Goal: Task Accomplishment & Management: Manage account settings

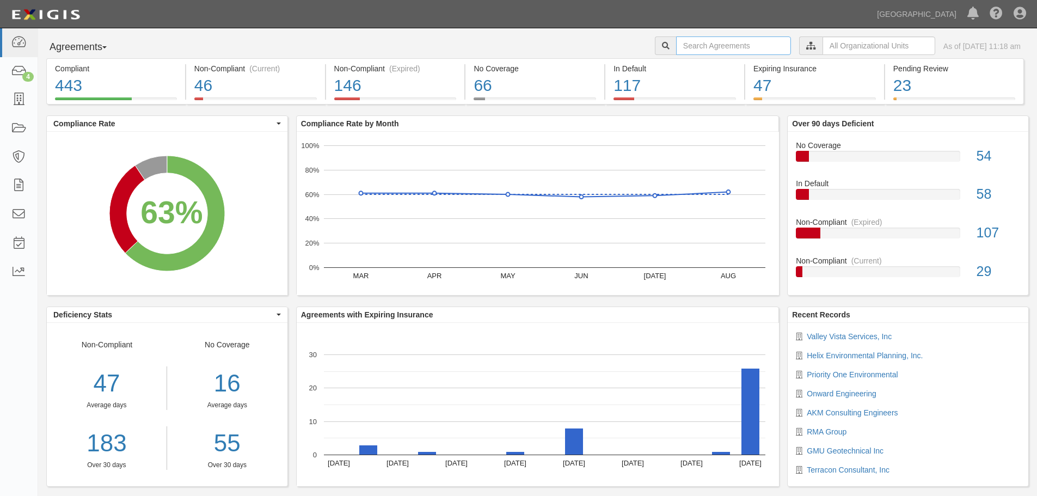
click at [715, 46] on input "text" at bounding box center [733, 45] width 115 height 19
drag, startPoint x: 715, startPoint y: 47, endPoint x: 529, endPoint y: 52, distance: 186.8
click at [530, 52] on div "Agreements Parties Agreements Coverages a25022-097 City Clerk City Manager Comm…" at bounding box center [537, 47] width 999 height 22
type input "a2022-097"
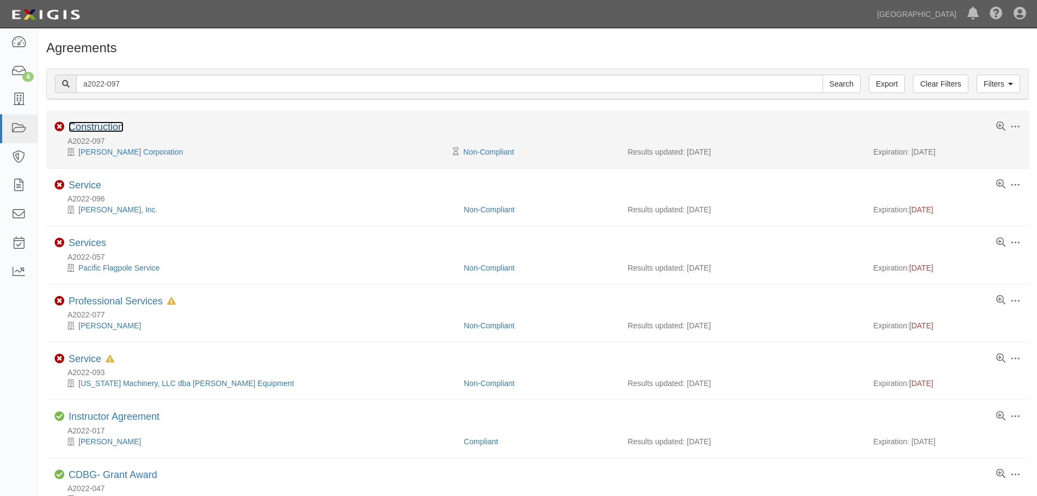
click at [79, 130] on link "Construction" at bounding box center [96, 126] width 55 height 11
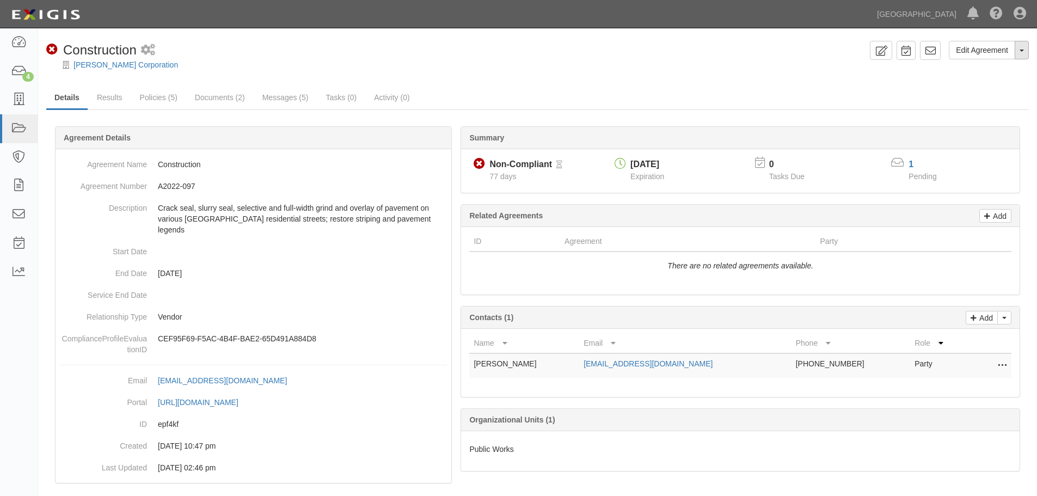
click at [1019, 49] on button "Toggle Agreement Dropdown" at bounding box center [1022, 50] width 14 height 19
click at [963, 87] on link "Archive Agreement" at bounding box center [986, 85] width 86 height 14
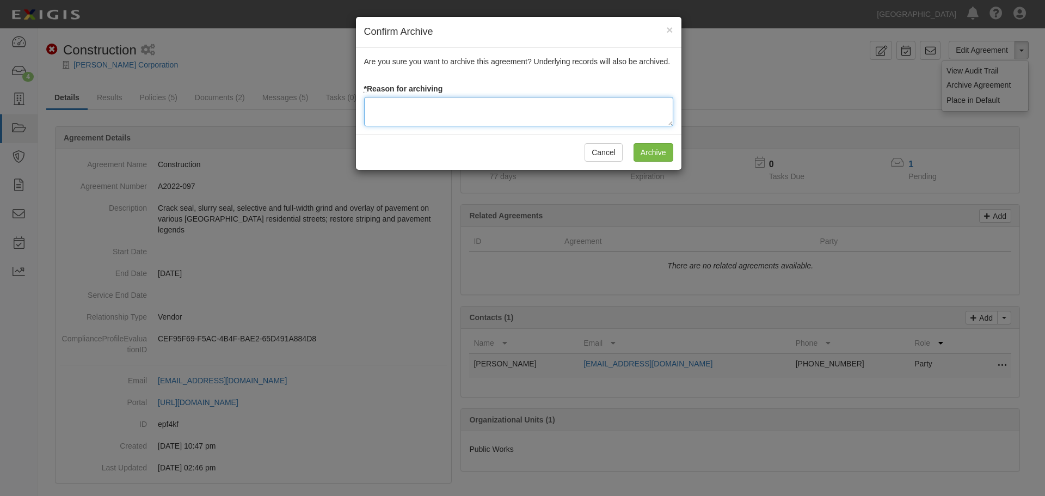
click at [515, 106] on textarea at bounding box center [518, 111] width 309 height 29
paste textarea "Agreement terminated 09/10/2025 - JC"
drag, startPoint x: 463, startPoint y: 107, endPoint x: 483, endPoint y: 117, distance: 22.2
click at [463, 107] on textarea "Agreement terminated 09/10/2025 - JC" at bounding box center [518, 111] width 309 height 29
drag, startPoint x: 553, startPoint y: 100, endPoint x: 347, endPoint y: 87, distance: 205.7
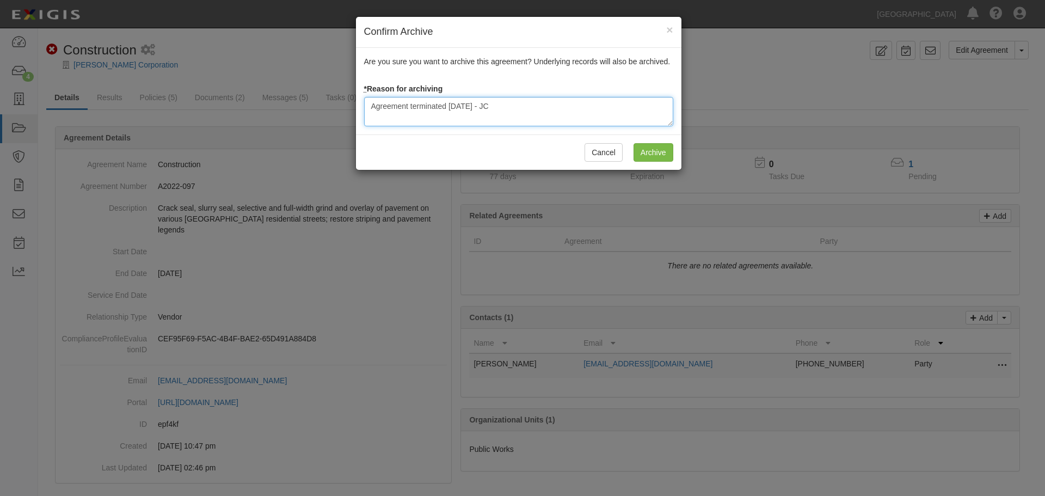
click at [347, 87] on div "Confirm Archive × Are you sure you want to archive this agreement? Underlying r…" at bounding box center [522, 248] width 1045 height 496
type textarea "Agreement terminated 09/16/2025 - JC"
click at [655, 149] on input "Archive" at bounding box center [654, 152] width 40 height 19
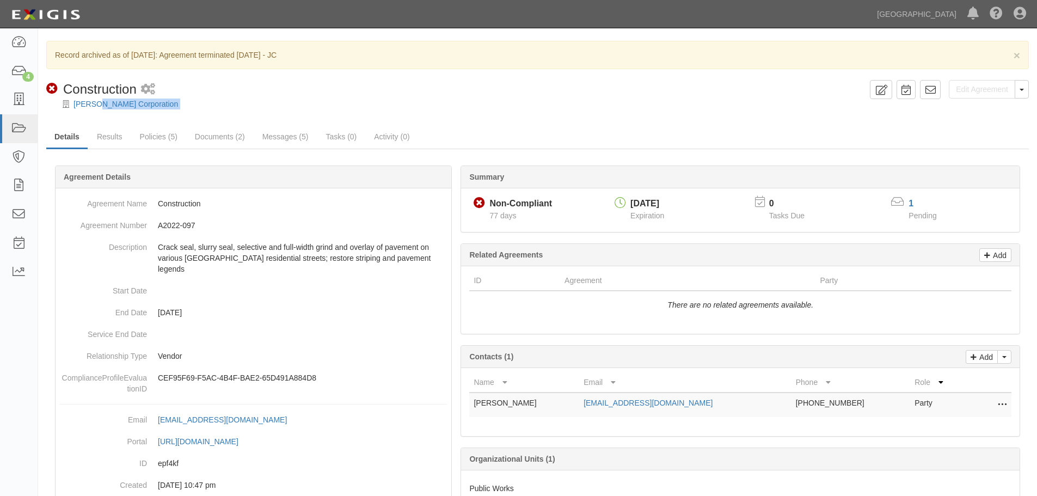
click at [99, 109] on div "× Record archived as of [DATE]: Agreement terminated [DATE] - JC Edit Agreement…" at bounding box center [537, 295] width 999 height 509
click at [101, 106] on link "[PERSON_NAME] Corporation" at bounding box center [126, 104] width 105 height 9
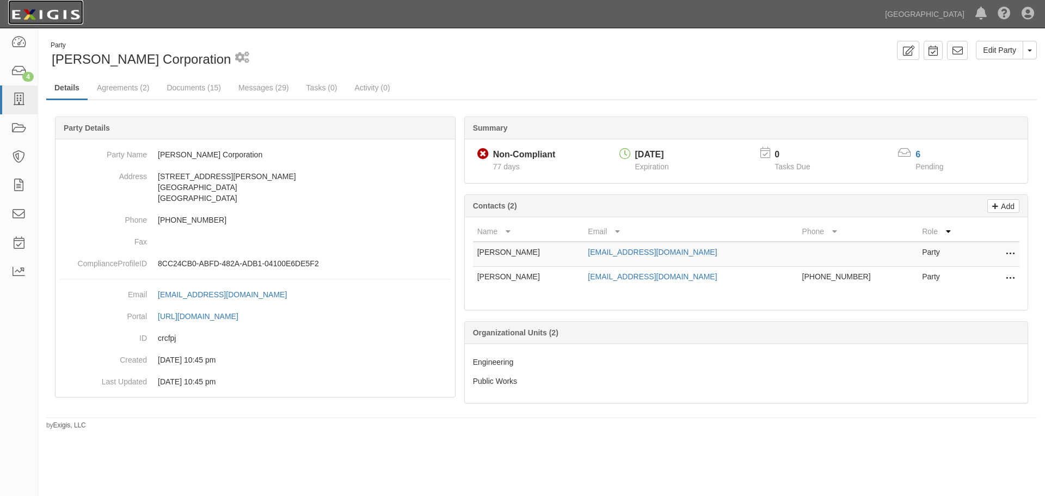
click at [68, 17] on img at bounding box center [45, 15] width 75 height 20
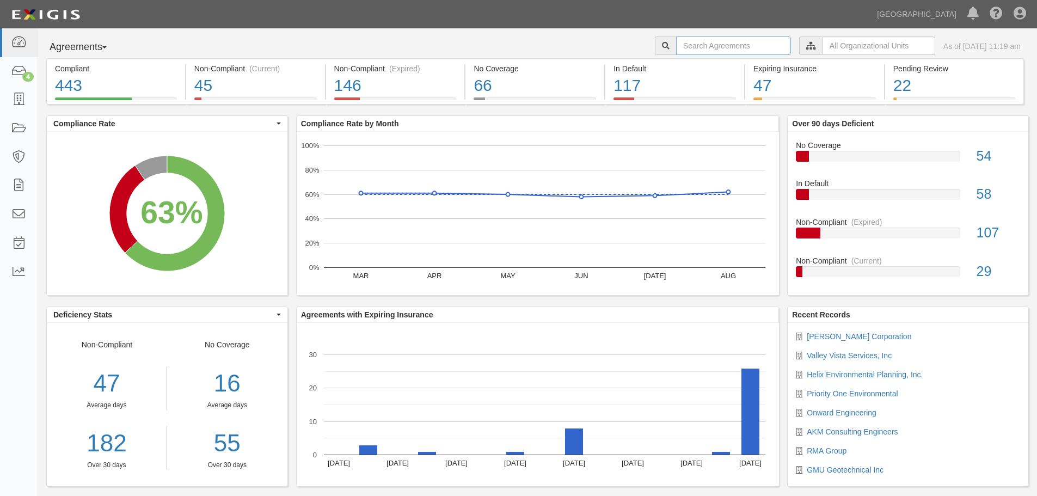
click at [724, 47] on input "text" at bounding box center [733, 45] width 115 height 19
type input "a2022-107"
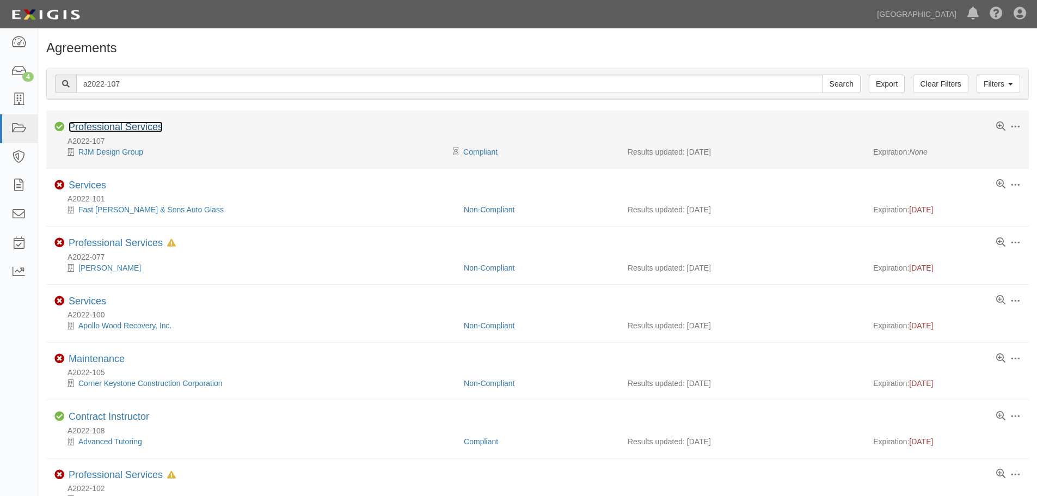
click at [133, 126] on link "Professional Services" at bounding box center [116, 126] width 94 height 11
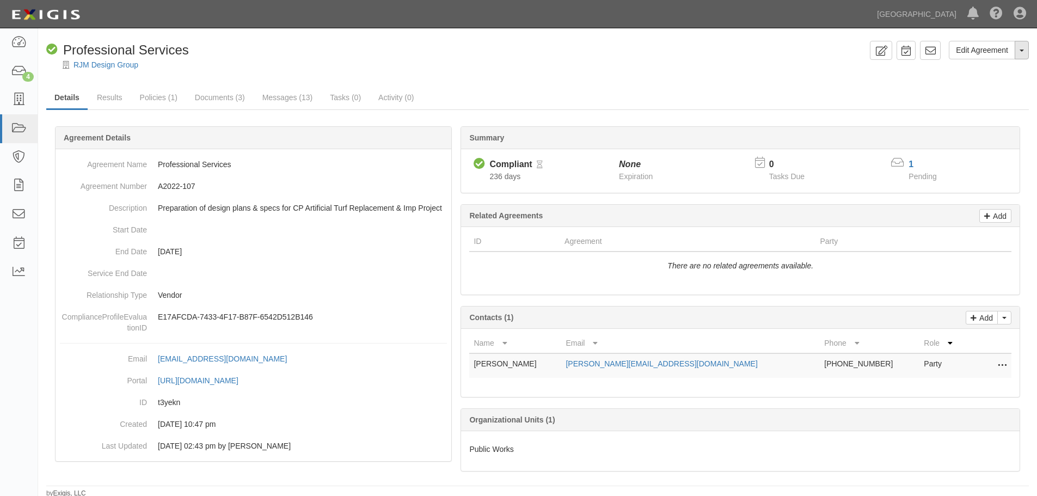
click at [1019, 54] on button "Toggle Agreement Dropdown" at bounding box center [1022, 50] width 14 height 19
click at [983, 88] on link "Archive Agreement" at bounding box center [986, 85] width 86 height 14
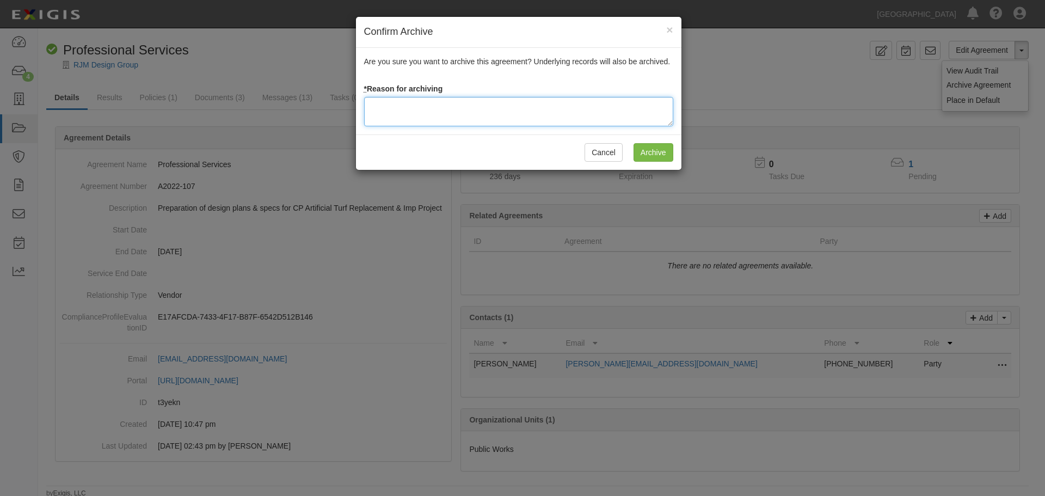
click at [479, 120] on textarea at bounding box center [518, 111] width 309 height 29
paste textarea "Agreement terminated 09/16/2025 - JC"
type textarea "Agreement terminated 09/16/2025 - JC"
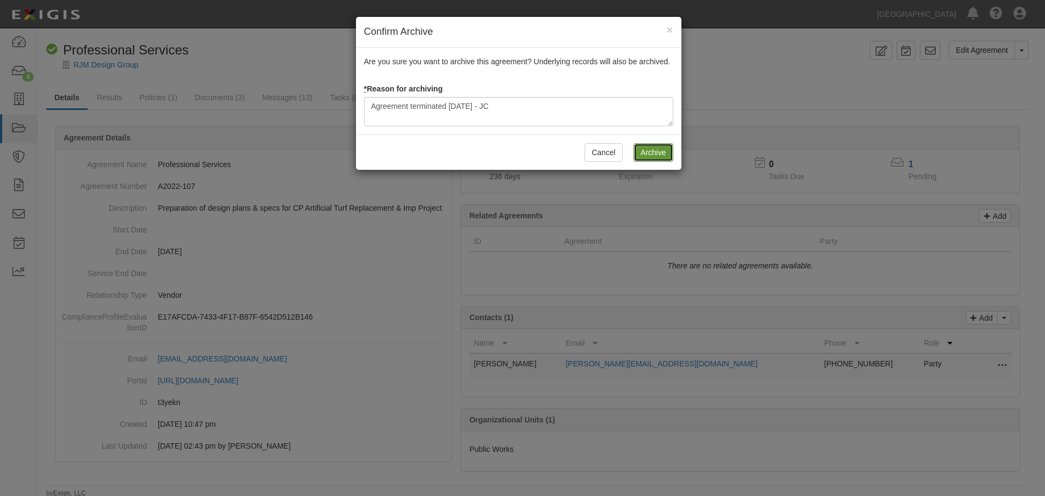
click at [653, 148] on input "Archive" at bounding box center [654, 152] width 40 height 19
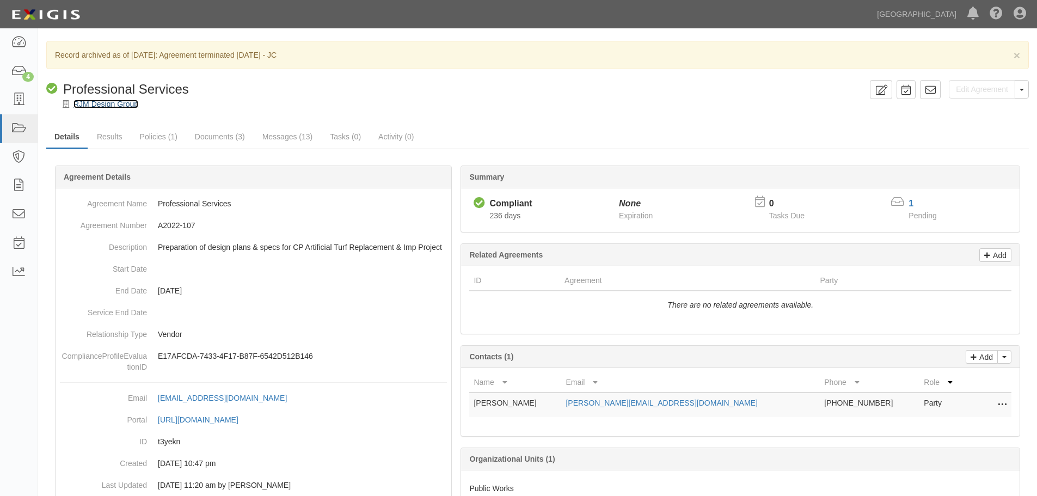
click at [119, 103] on link "RJM Design Group" at bounding box center [106, 104] width 65 height 9
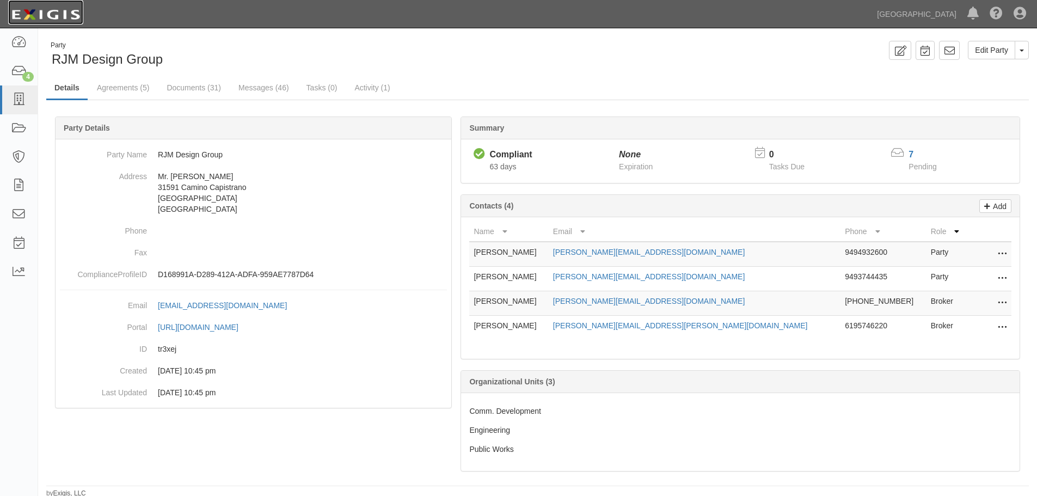
click at [81, 20] on img at bounding box center [45, 15] width 75 height 20
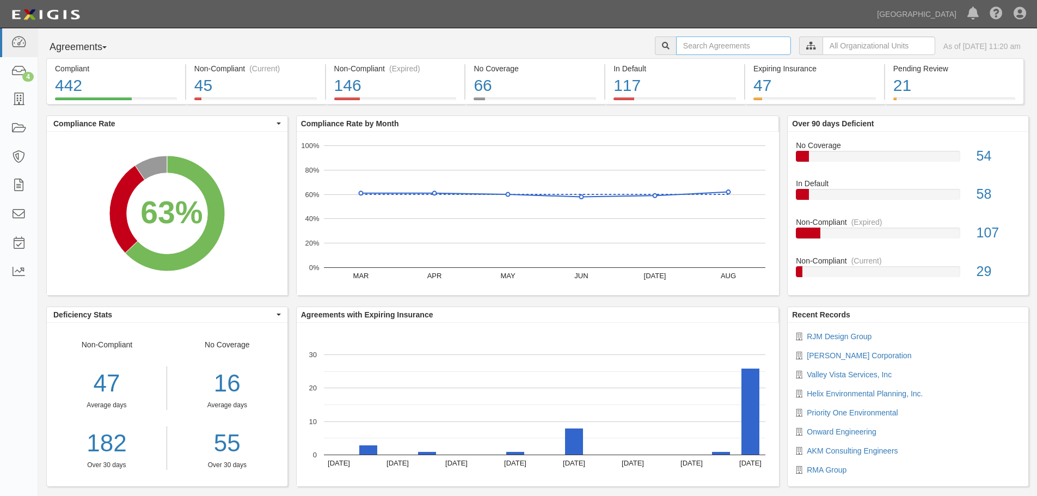
click at [687, 49] on input "text" at bounding box center [733, 45] width 115 height 19
type input "a2022-050"
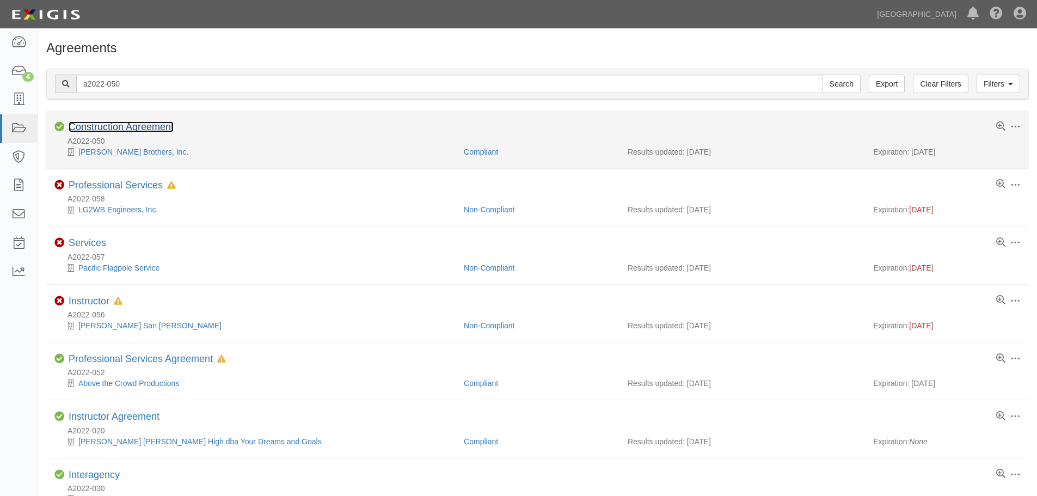
click at [103, 124] on link "Construction Agreement" at bounding box center [121, 126] width 105 height 11
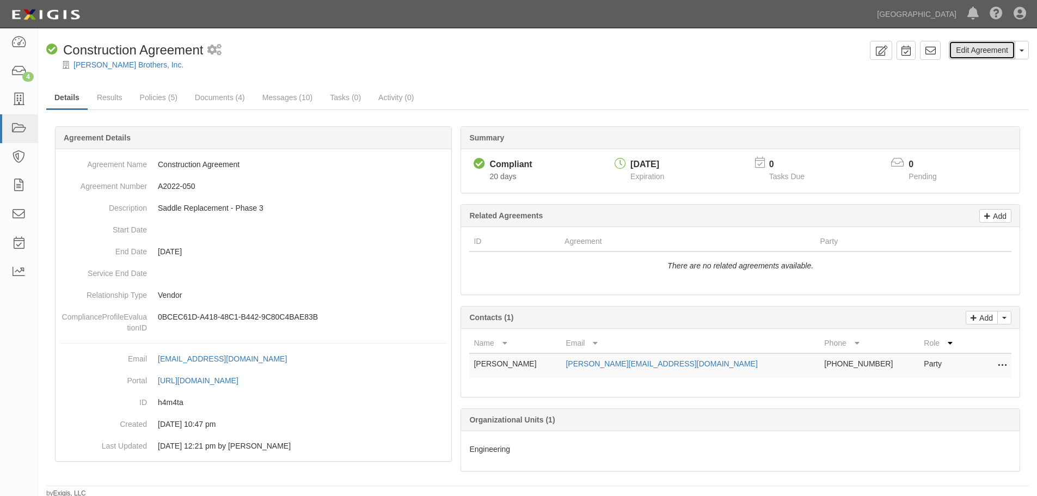
click at [1012, 53] on link "Edit Agreement" at bounding box center [982, 50] width 66 height 19
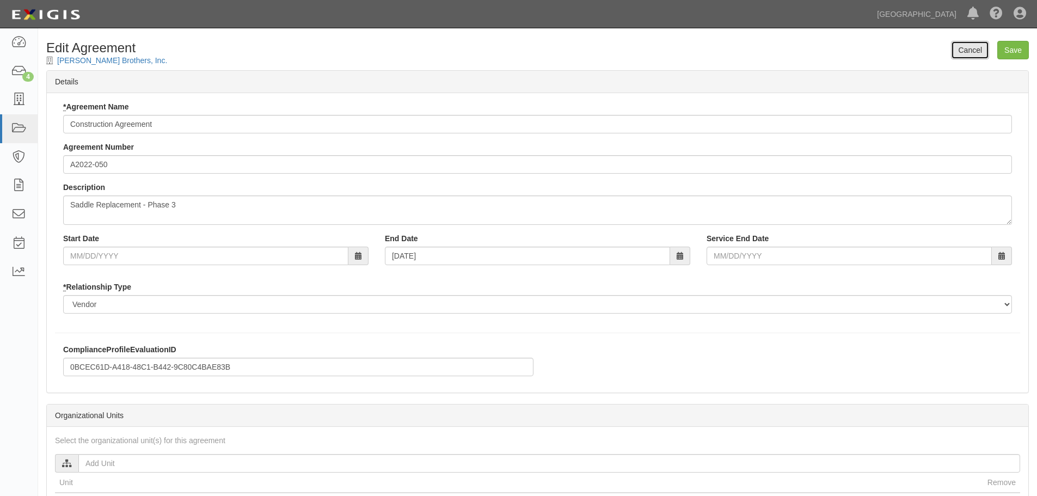
click at [972, 51] on link "Cancel" at bounding box center [970, 50] width 38 height 19
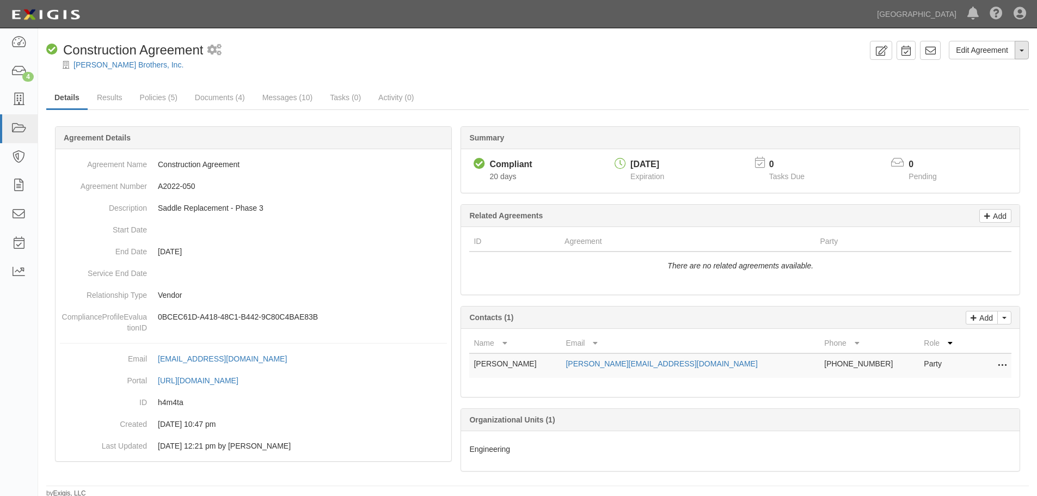
click at [1023, 54] on button "Toggle Agreement Dropdown" at bounding box center [1022, 50] width 14 height 19
click at [999, 88] on link "Archive Agreement" at bounding box center [986, 85] width 86 height 14
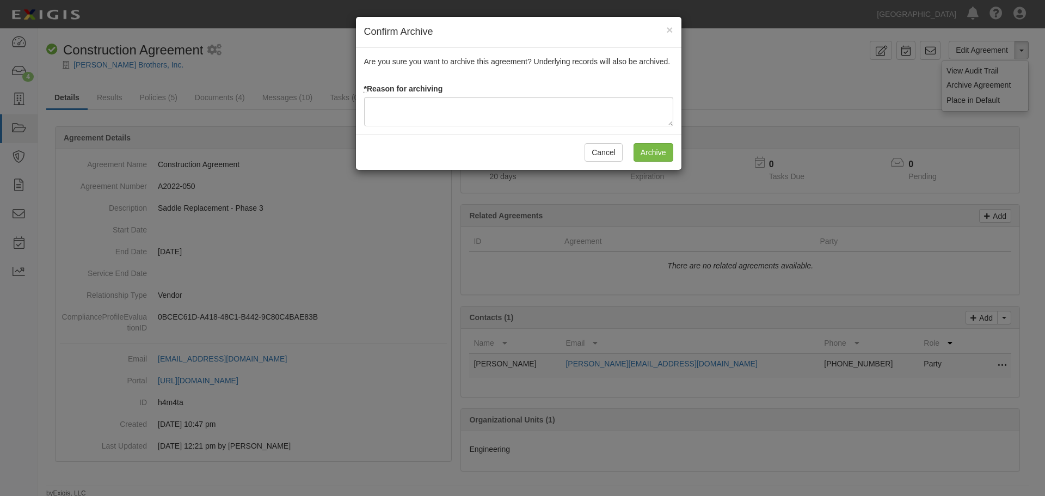
click at [426, 132] on div "Are you sure you want to archive this agreement? Underlying records will also b…" at bounding box center [519, 91] width 326 height 87
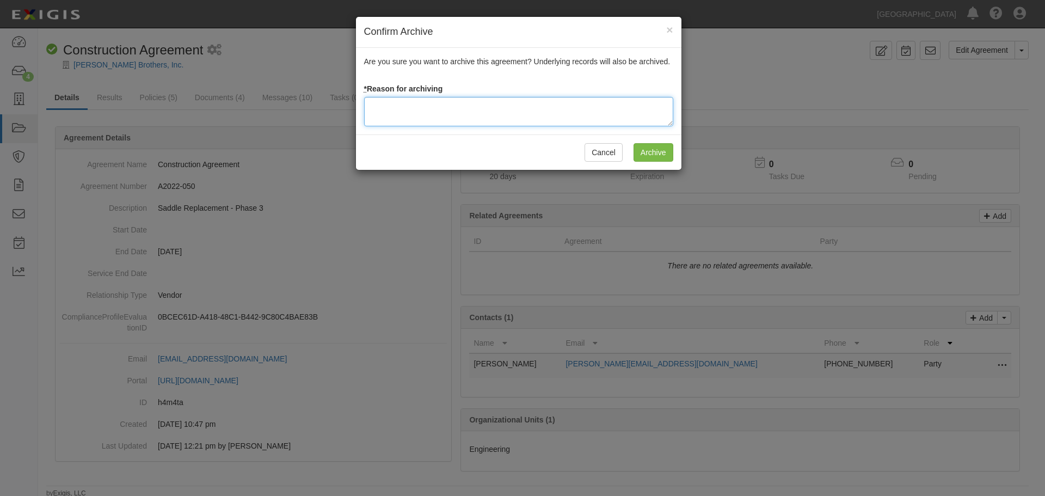
click at [428, 119] on textarea at bounding box center [518, 111] width 309 height 29
paste textarea "Agreement terminated 09/16/2025 - JC"
type textarea "Agreement terminated 09/16/2025 - JC"
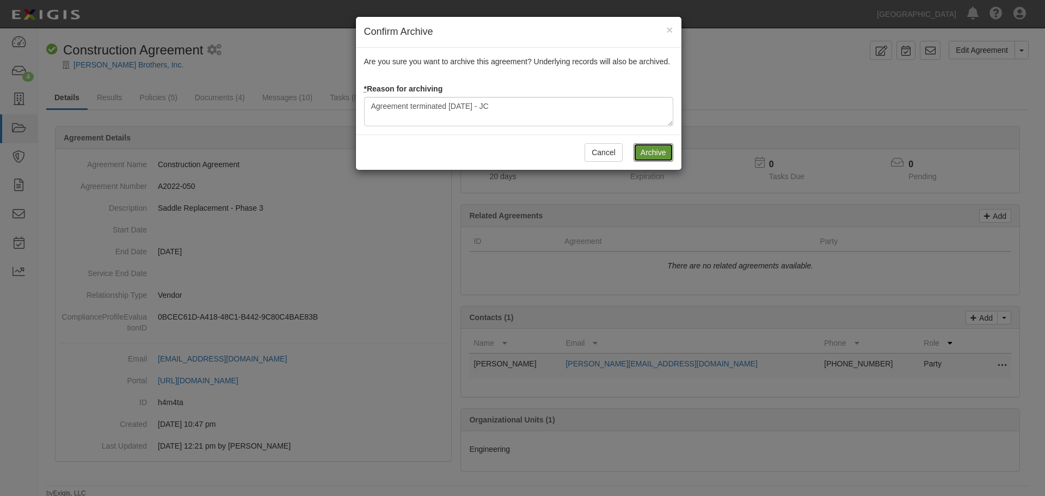
click at [650, 155] on input "Archive" at bounding box center [654, 152] width 40 height 19
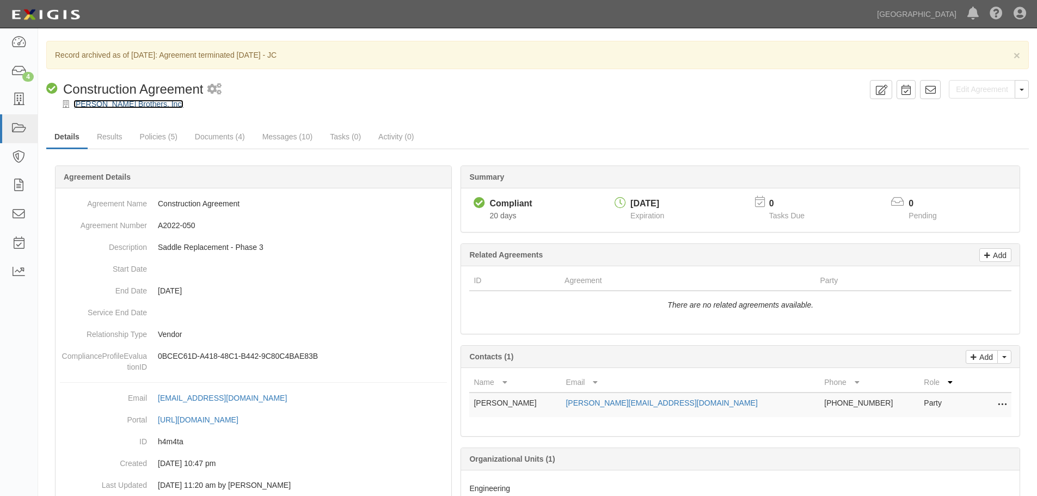
click at [117, 104] on link "[PERSON_NAME] Brothers, Inc." at bounding box center [129, 104] width 110 height 9
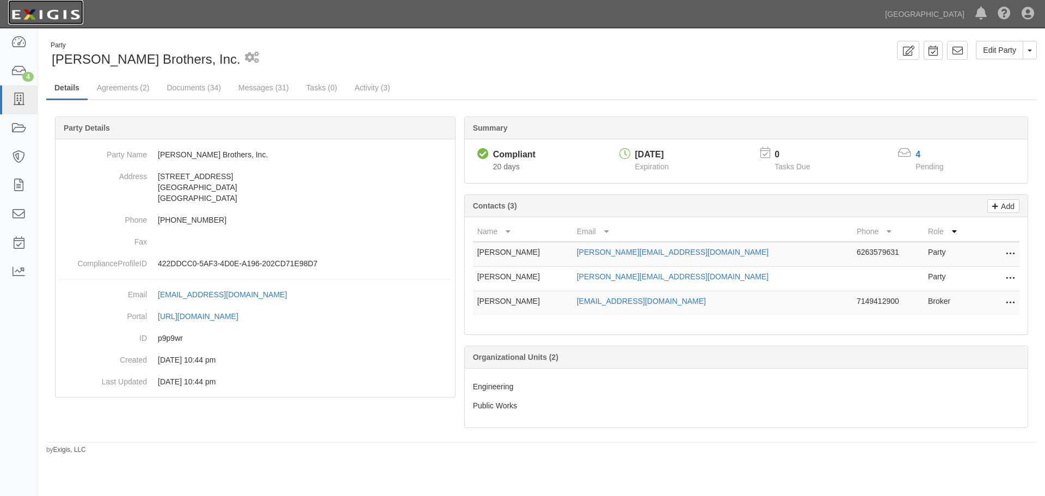
click at [76, 13] on img at bounding box center [45, 15] width 75 height 20
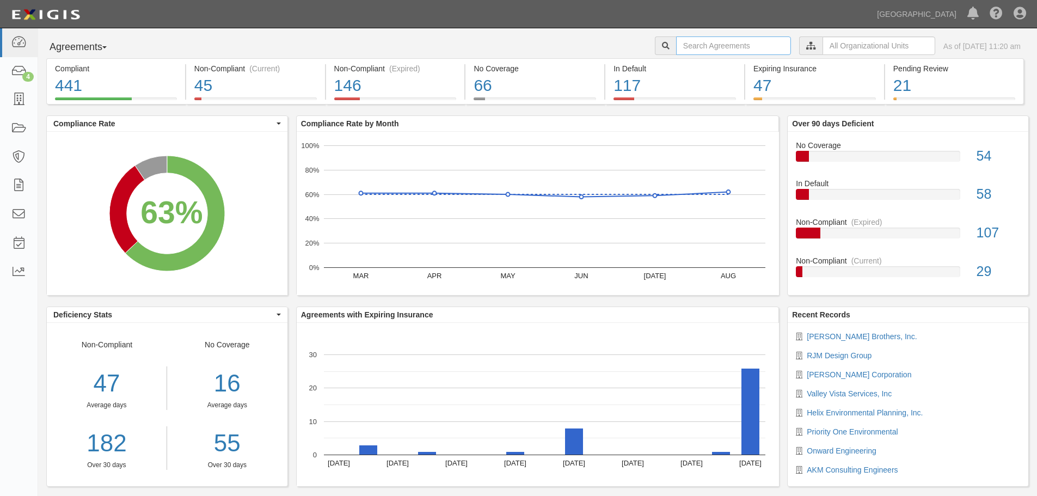
click at [712, 47] on input "text" at bounding box center [733, 45] width 115 height 19
type input "a2022-247"
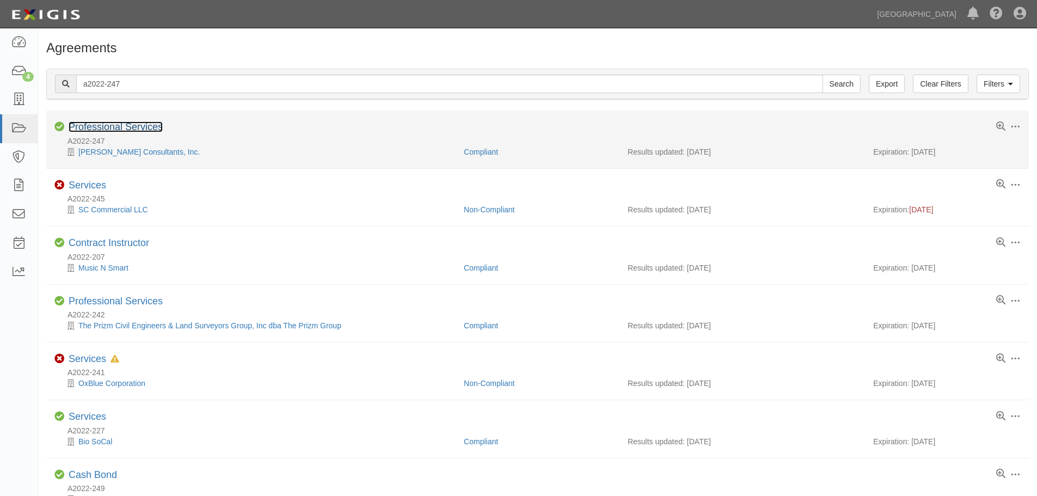
click at [101, 129] on link "Professional Services" at bounding box center [116, 126] width 94 height 11
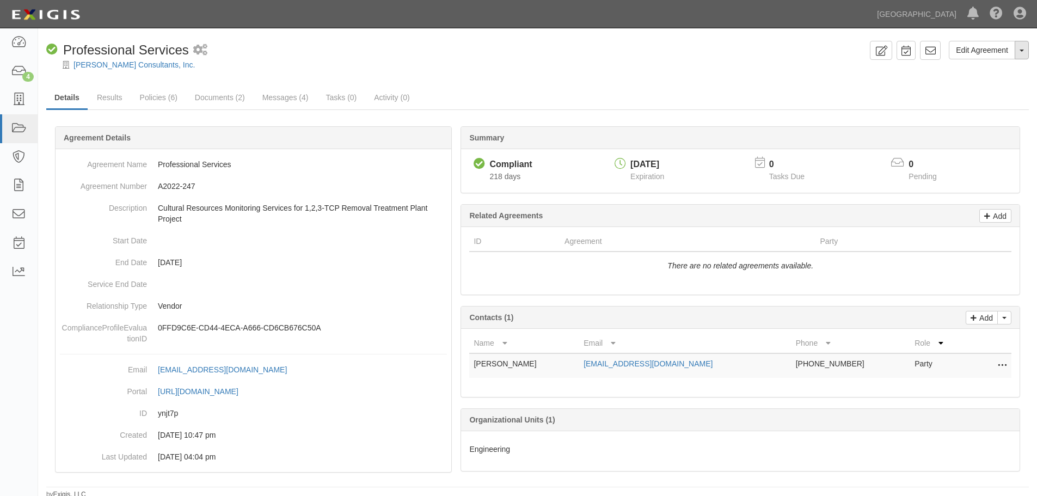
click at [1023, 53] on button "Toggle Agreement Dropdown" at bounding box center [1022, 50] width 14 height 19
click at [981, 82] on link "Archive Agreement" at bounding box center [986, 85] width 86 height 14
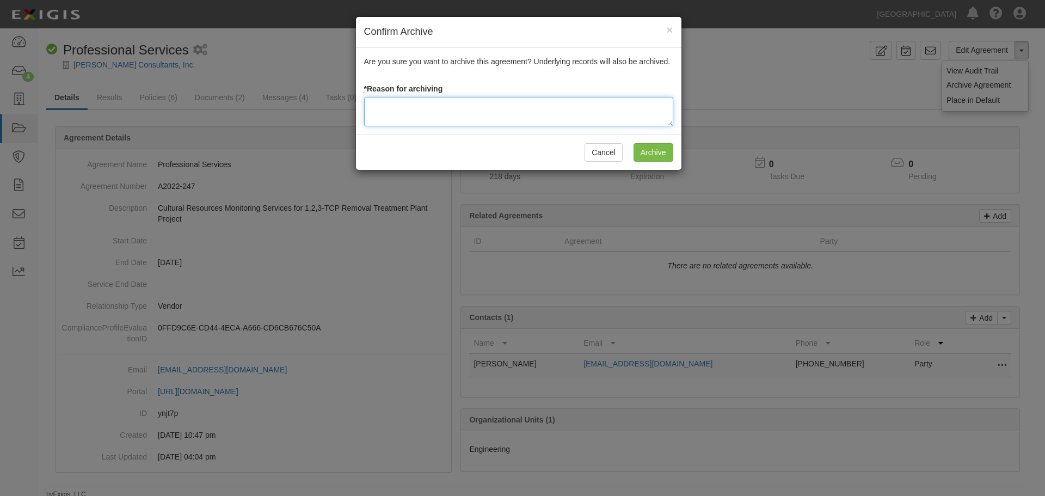
click at [418, 118] on textarea at bounding box center [518, 111] width 309 height 29
paste textarea "Agreement terminated [DATE] - JC"
type textarea "Agreement terminated 09/16/2025 - JC"
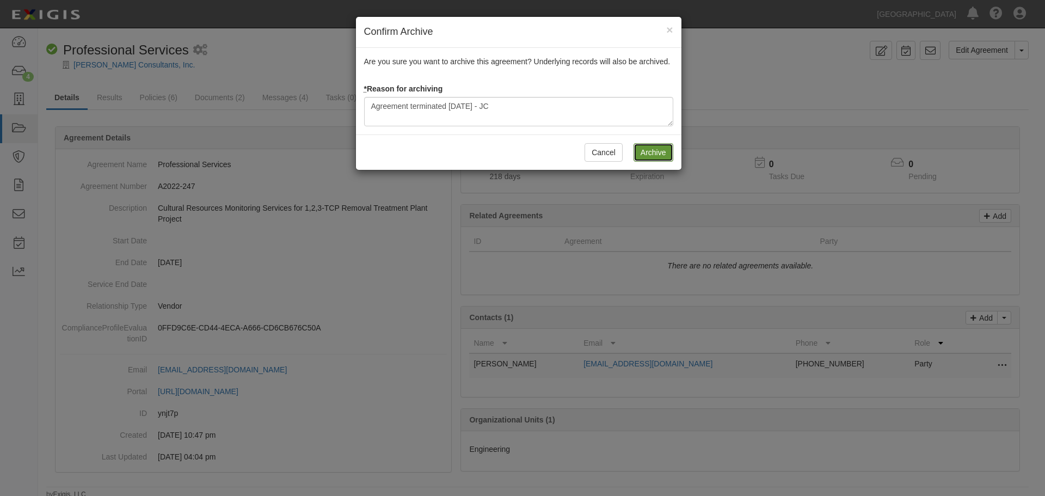
click at [637, 148] on input "Archive" at bounding box center [654, 152] width 40 height 19
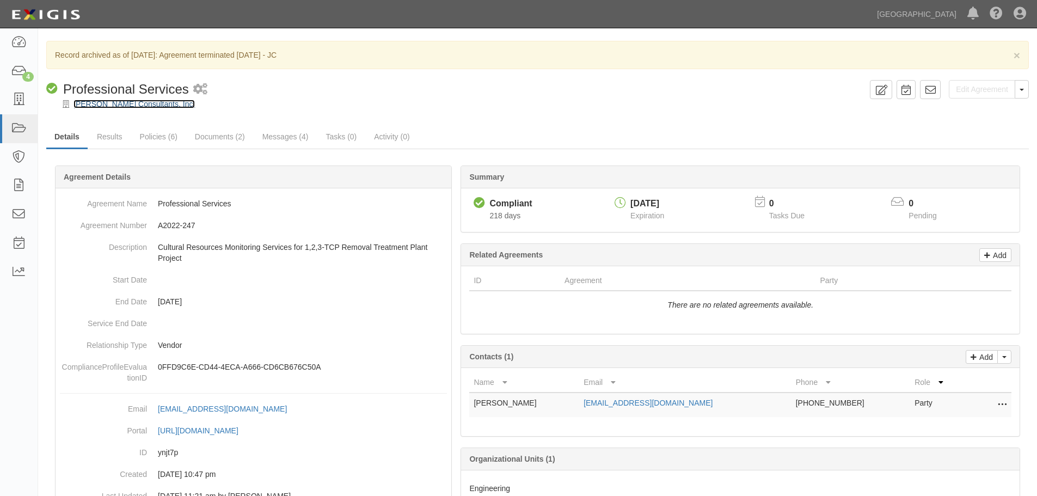
click at [105, 106] on link "[PERSON_NAME] Consultants, Inc." at bounding box center [134, 104] width 121 height 9
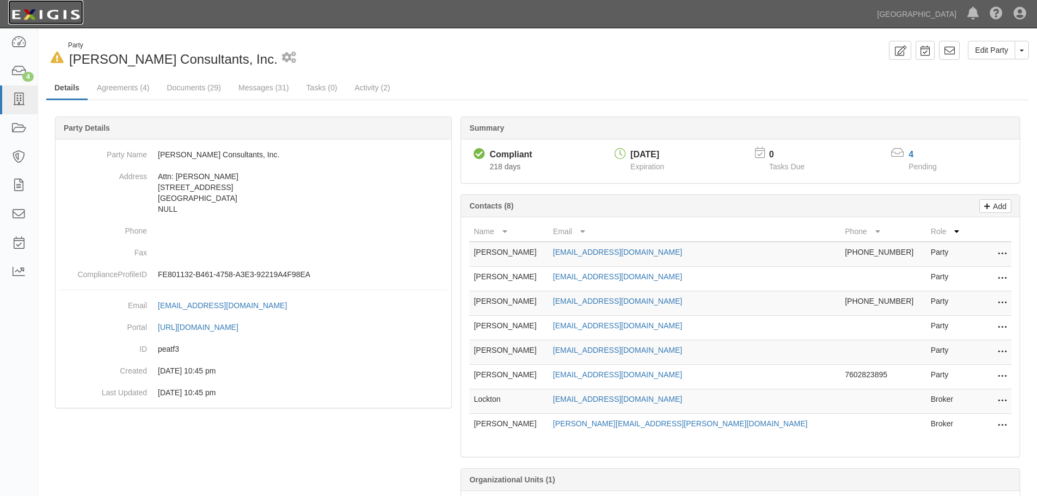
click at [52, 16] on img at bounding box center [45, 15] width 75 height 20
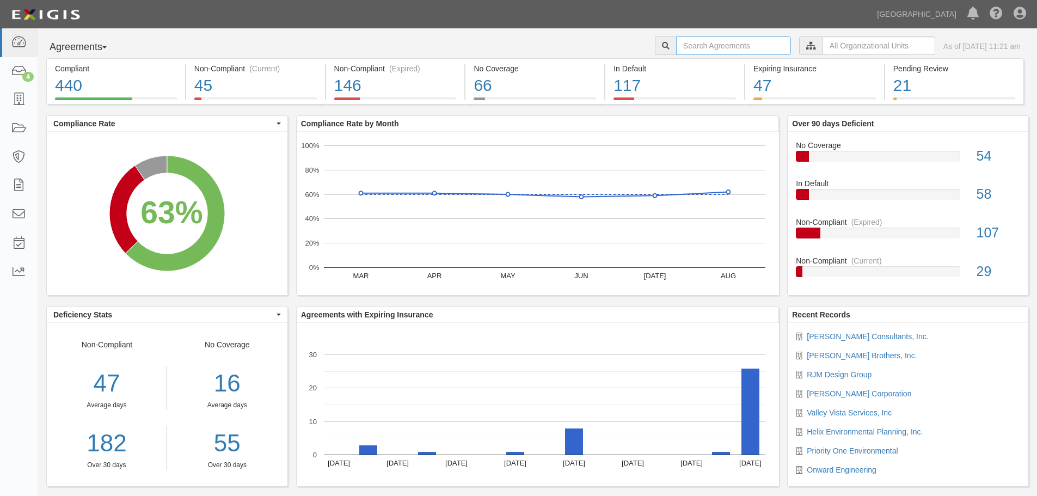
click at [727, 53] on input "text" at bounding box center [733, 45] width 115 height 19
type input "a2019-196"
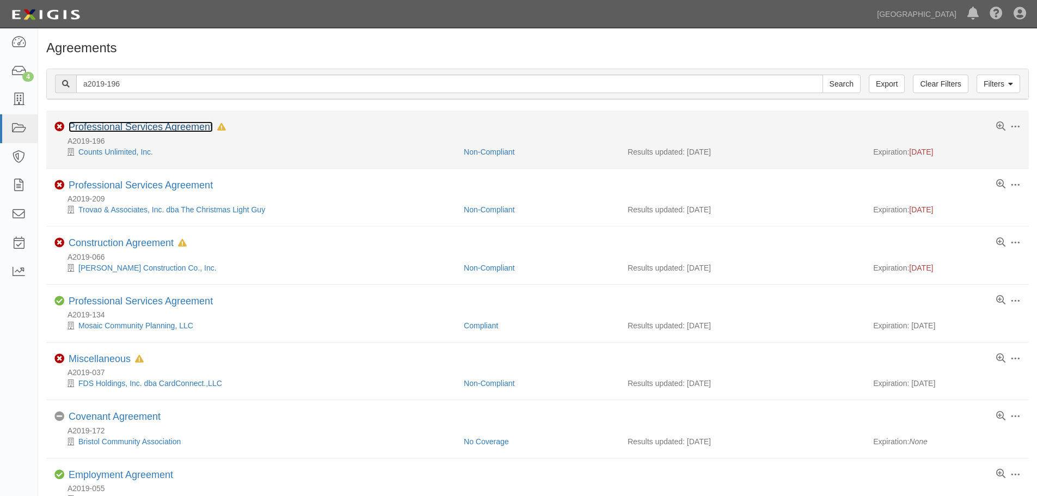
click at [180, 126] on link "Professional Services Agreement" at bounding box center [141, 126] width 144 height 11
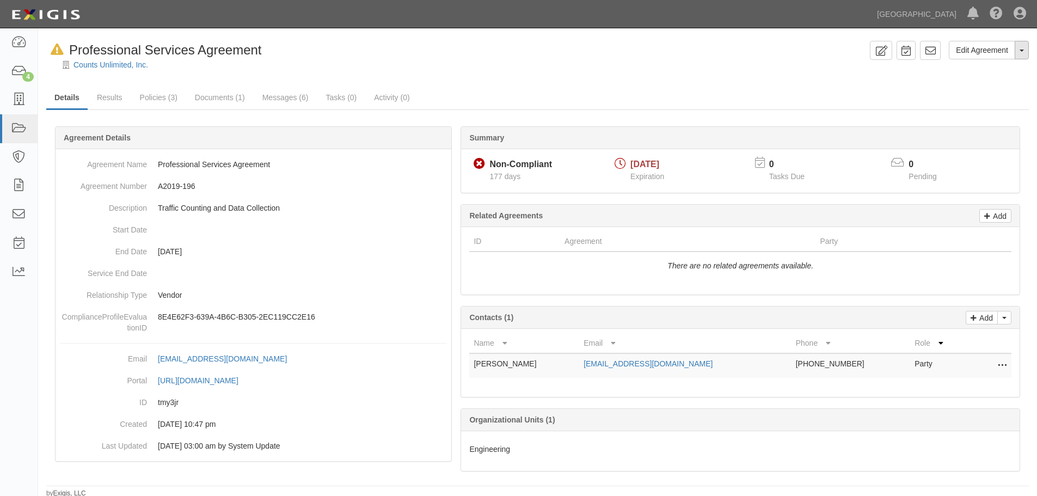
click at [1024, 51] on span "button" at bounding box center [1022, 51] width 4 height 2
click at [987, 86] on link "Archive Agreement" at bounding box center [984, 85] width 88 height 14
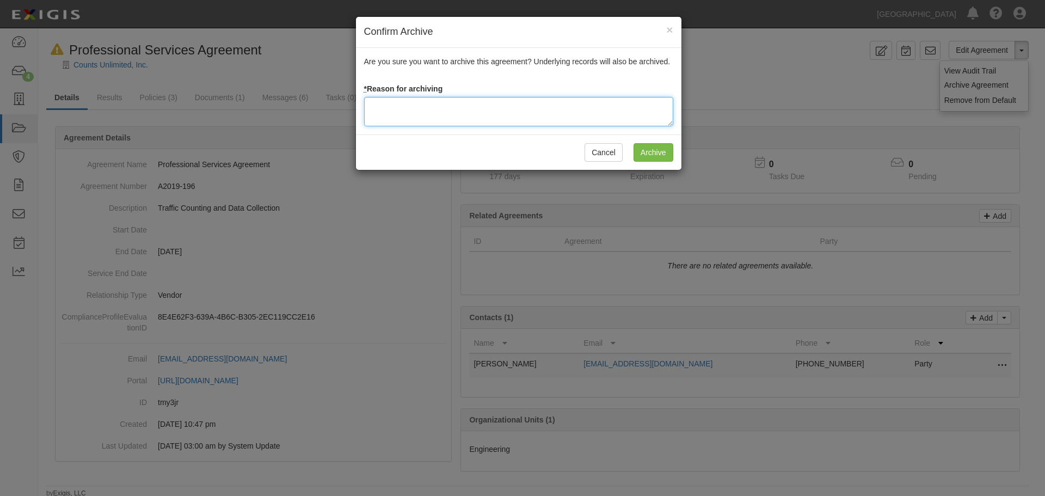
click at [435, 115] on textarea at bounding box center [518, 111] width 309 height 29
paste textarea "Agreement terminated 09/16/2025 - JC"
type textarea "Agreement terminated 09/16/2025 - JC"
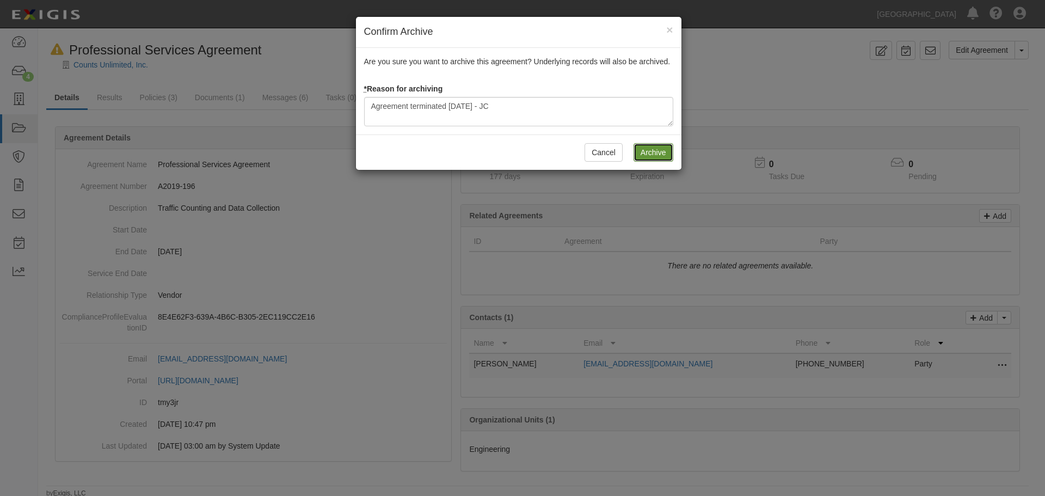
click at [655, 152] on input "Archive" at bounding box center [654, 152] width 40 height 19
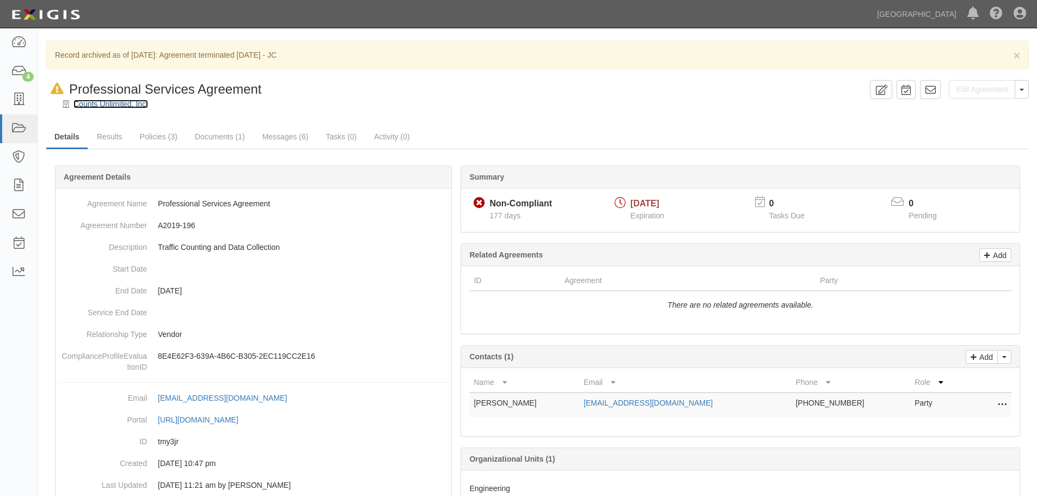
click at [113, 105] on link "Counts Unlimited, Inc." at bounding box center [111, 104] width 75 height 9
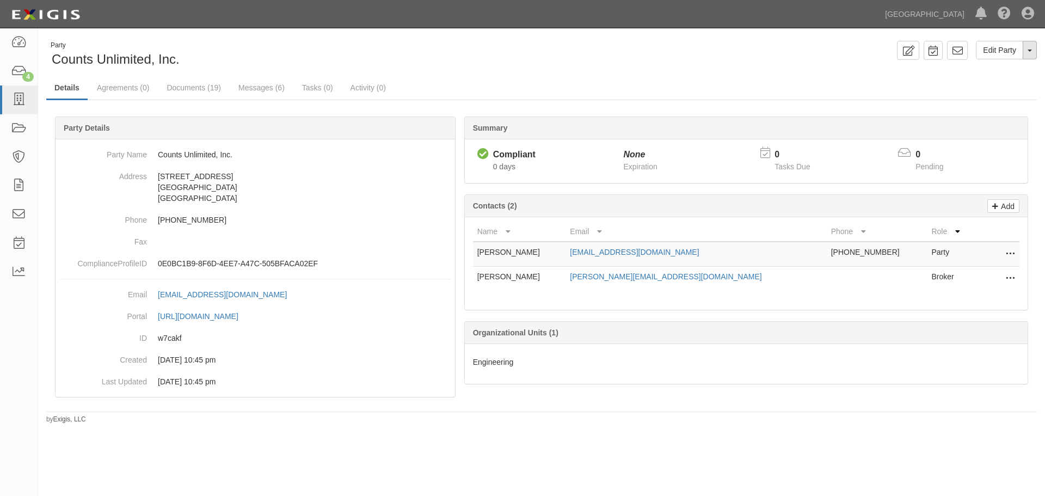
click at [1030, 57] on button "Toggle Party Dropdown" at bounding box center [1030, 50] width 14 height 19
click at [995, 83] on link "Archive Party" at bounding box center [994, 85] width 86 height 14
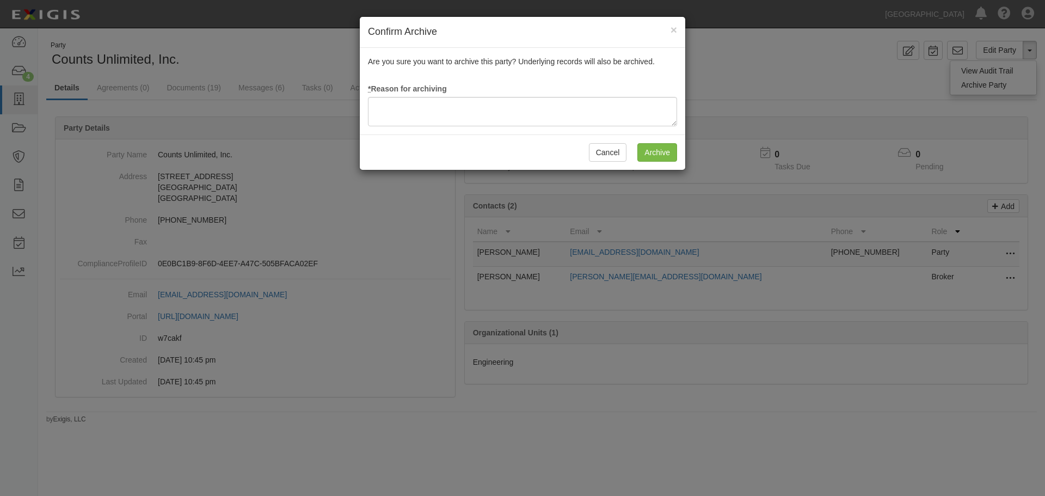
click at [520, 126] on div "Are you sure you want to archive this party? Underlying records will also be ar…" at bounding box center [523, 91] width 326 height 87
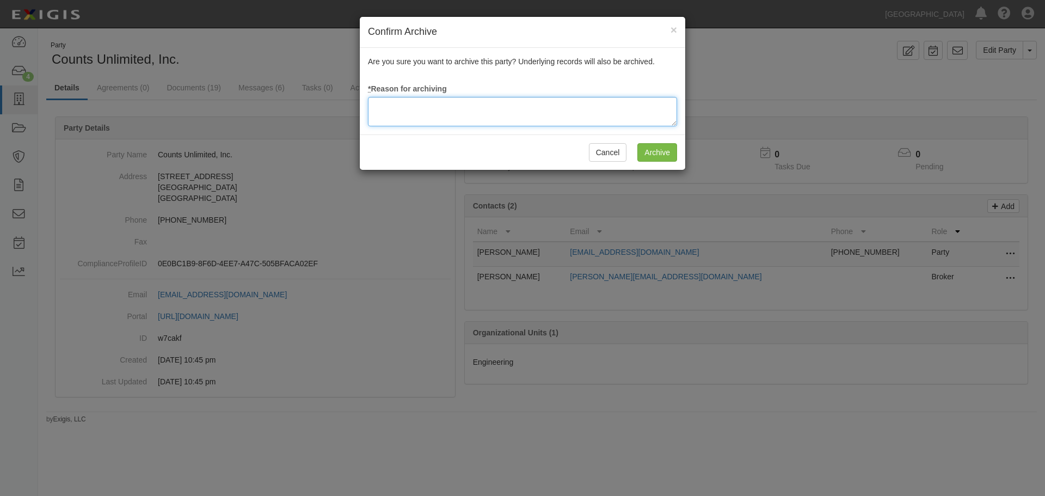
click at [517, 114] on textarea at bounding box center [522, 111] width 309 height 29
paste textarea "Agreement terminated 09/16/2025 - JC"
type textarea "Agreement terminated 09/16/2025 - JC"
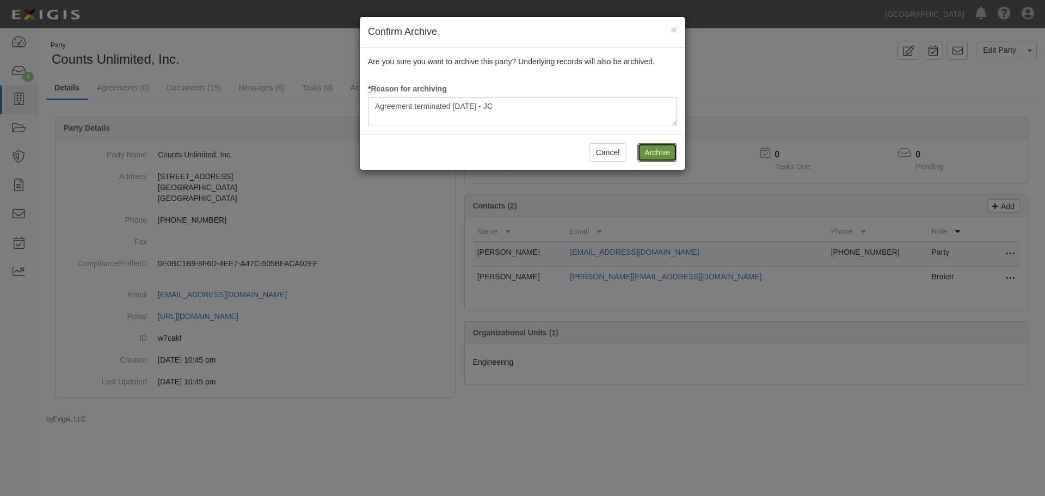
click at [641, 154] on input "Archive" at bounding box center [658, 152] width 40 height 19
click at [665, 154] on input "Archive" at bounding box center [658, 152] width 40 height 19
click at [600, 154] on button "Cancel" at bounding box center [608, 152] width 38 height 19
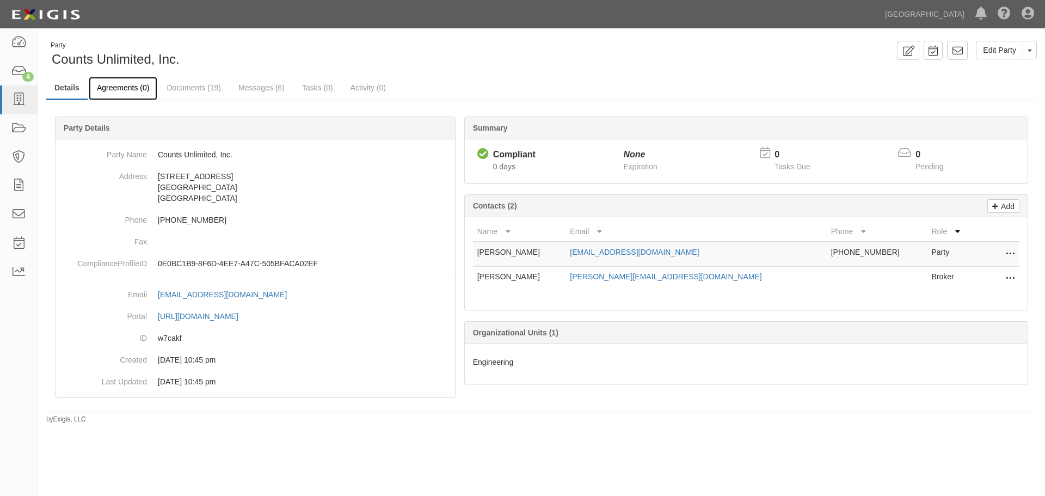
click at [129, 84] on link "Agreements (0)" at bounding box center [123, 88] width 69 height 23
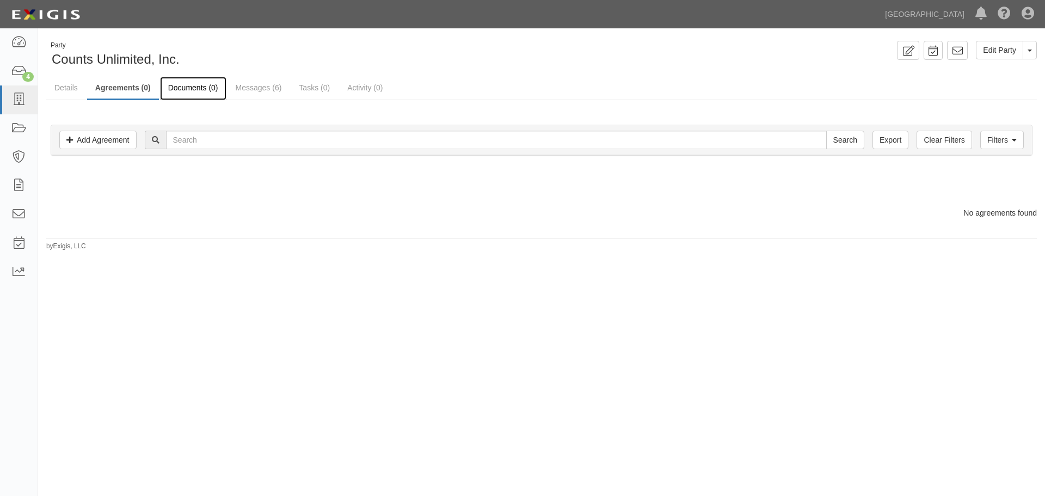
click at [202, 90] on link "Documents (0)" at bounding box center [193, 88] width 66 height 23
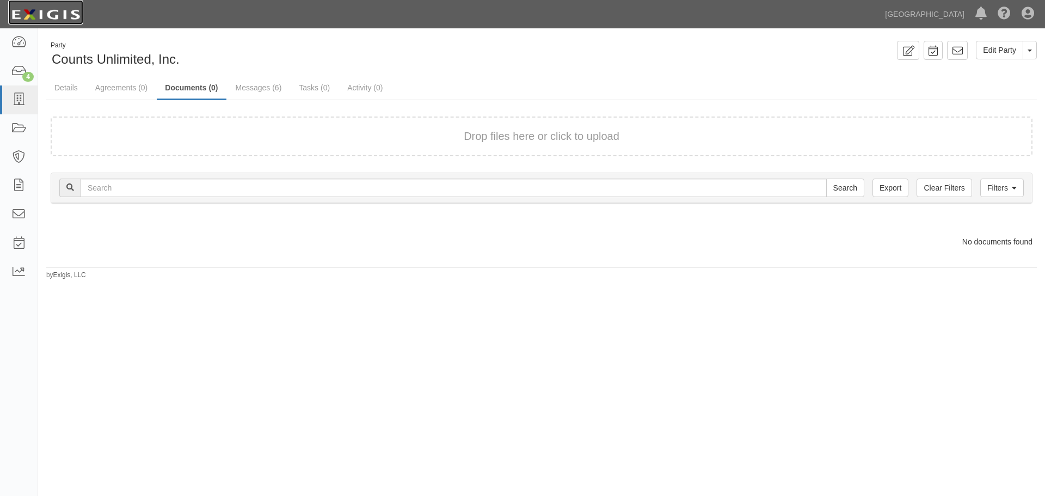
click at [67, 18] on img at bounding box center [45, 15] width 75 height 20
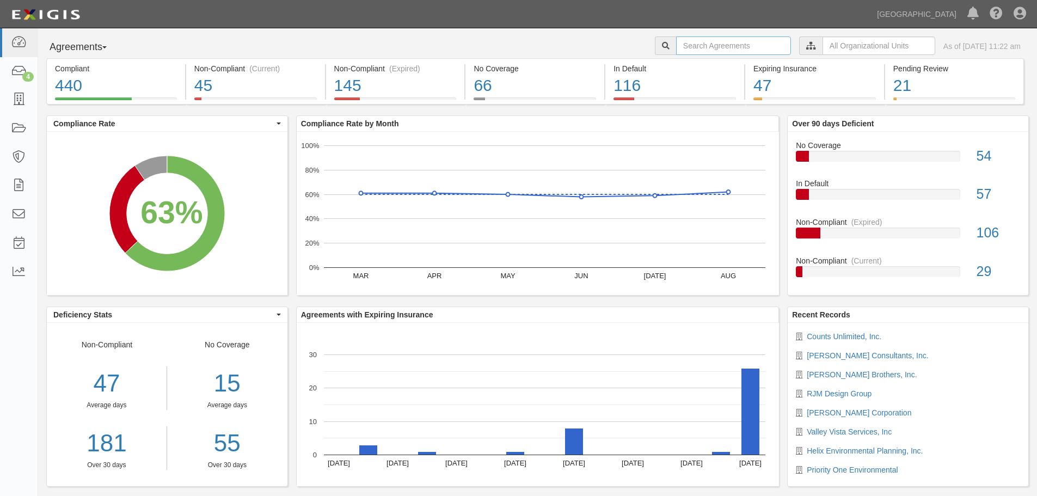
click at [676, 44] on input "text" at bounding box center [733, 45] width 115 height 19
type input "a2020-045"
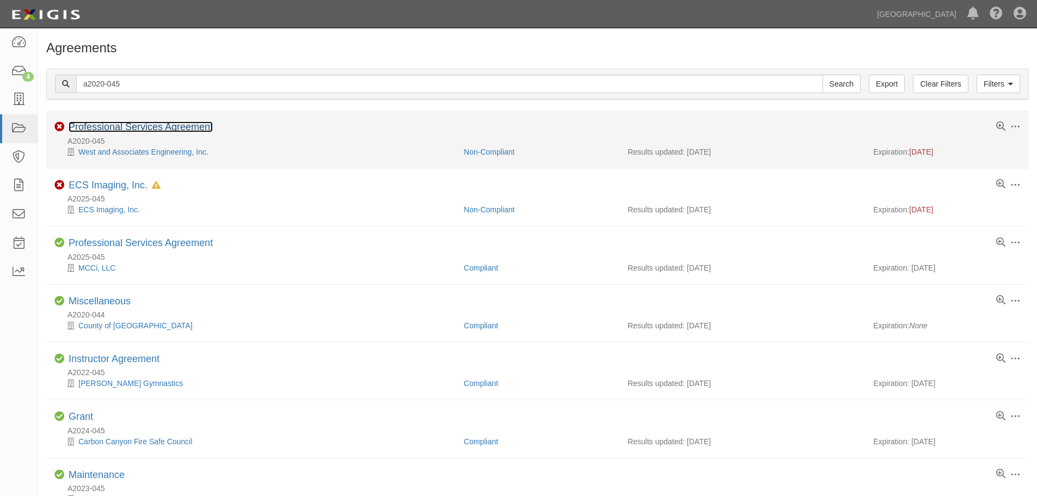
click at [204, 123] on link "Professional Services Agreement" at bounding box center [141, 126] width 144 height 11
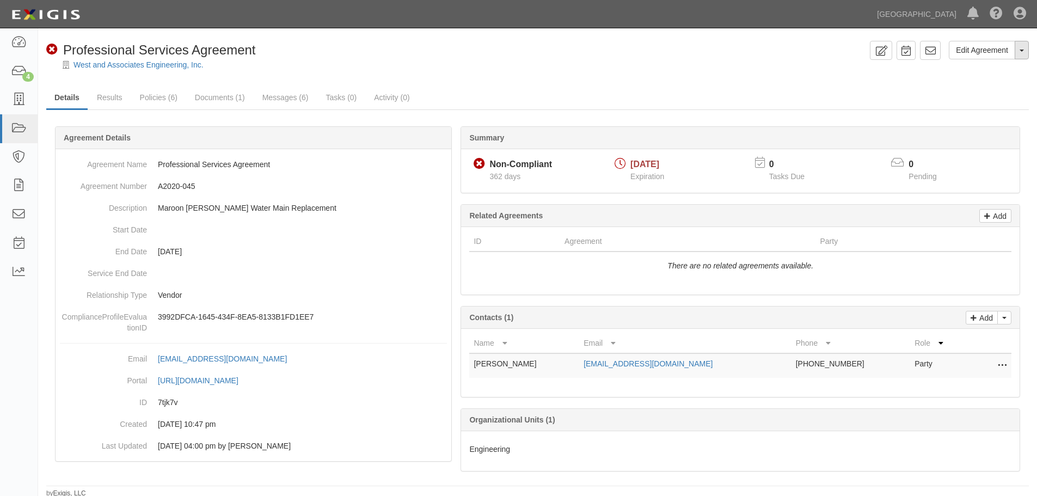
click at [1019, 54] on button "Toggle Agreement Dropdown" at bounding box center [1022, 50] width 14 height 19
click at [969, 89] on link "Archive Agreement" at bounding box center [986, 85] width 86 height 14
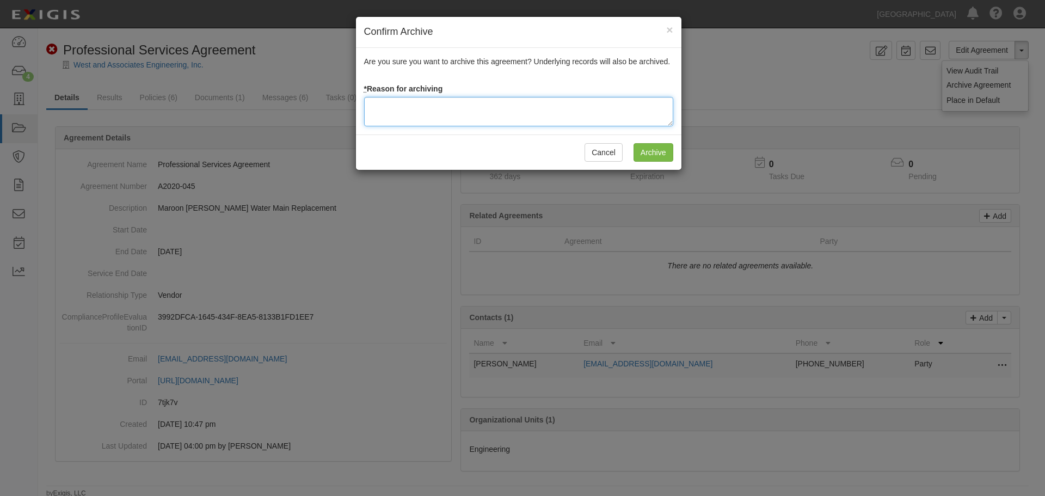
click at [476, 121] on textarea at bounding box center [518, 111] width 309 height 29
paste textarea "Agreement terminated [DATE] - JC"
type textarea "Agreement terminated 09/16/2025 - JC"
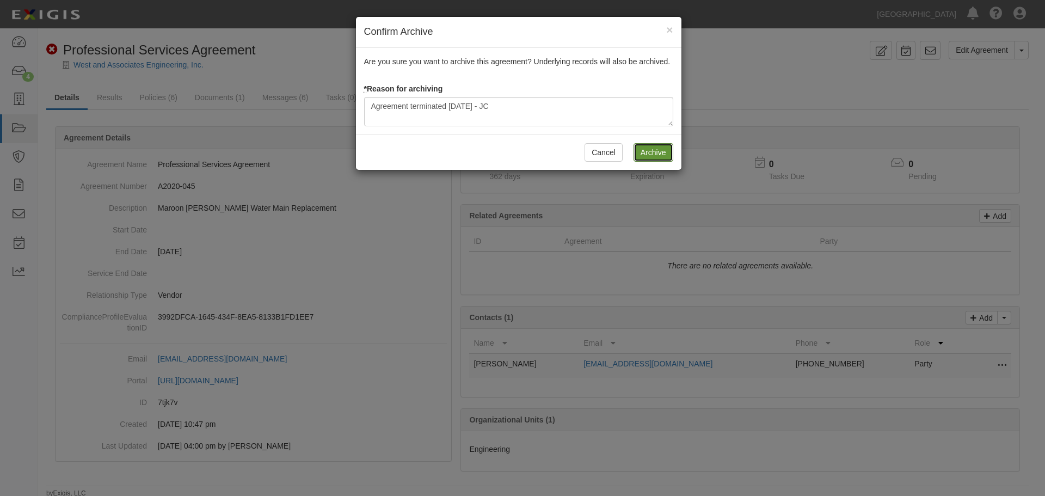
click at [658, 160] on input "Archive" at bounding box center [654, 152] width 40 height 19
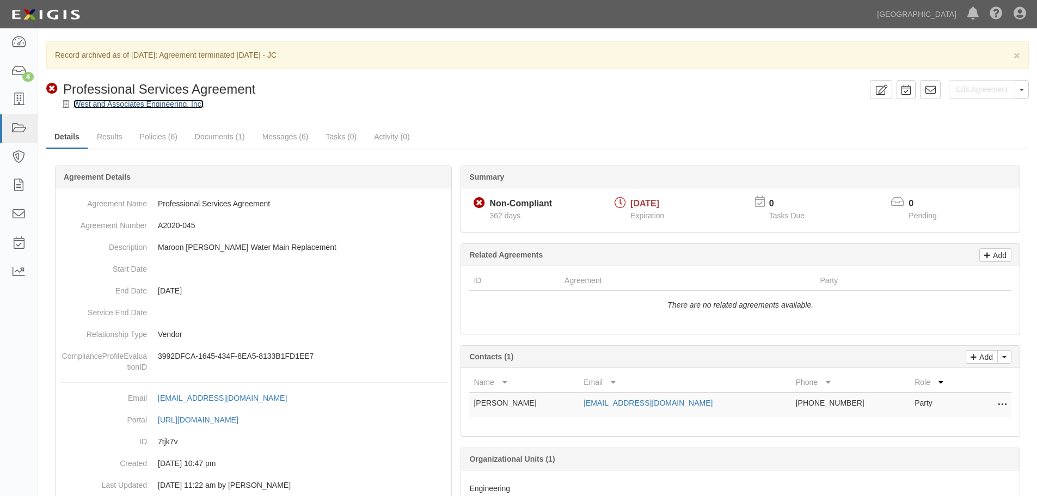
click at [115, 100] on link "West and Associates Engineering, Inc." at bounding box center [139, 104] width 130 height 9
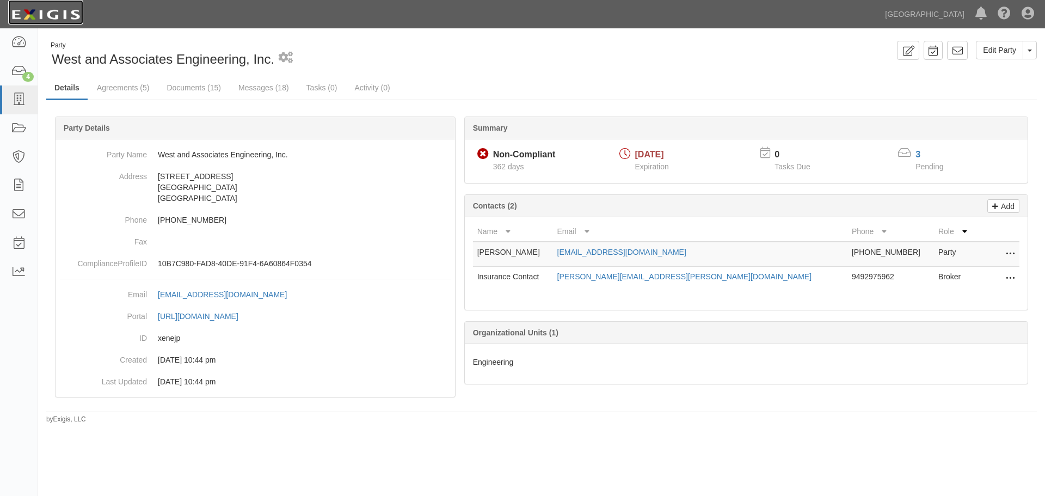
click at [62, 8] on img at bounding box center [45, 15] width 75 height 20
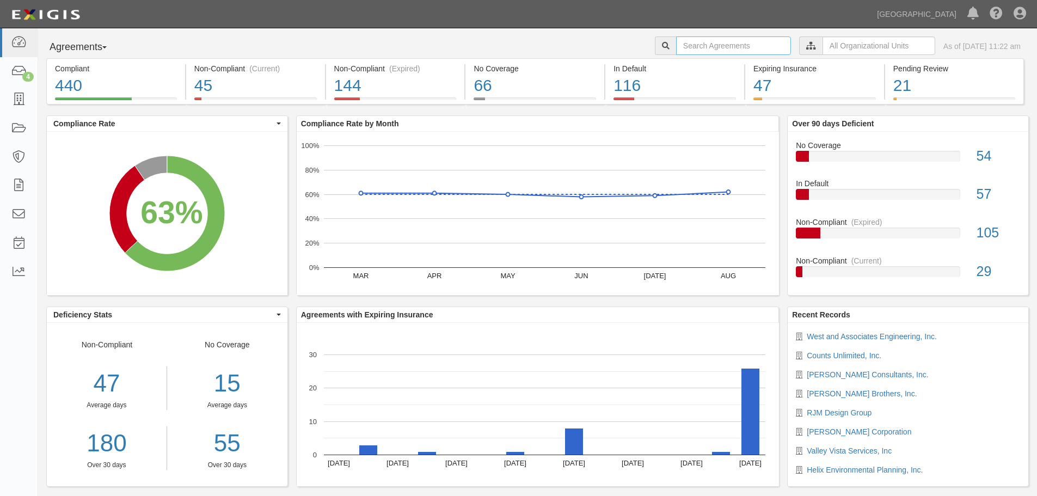
click at [745, 45] on input "text" at bounding box center [733, 45] width 115 height 19
type input "a2023-062"
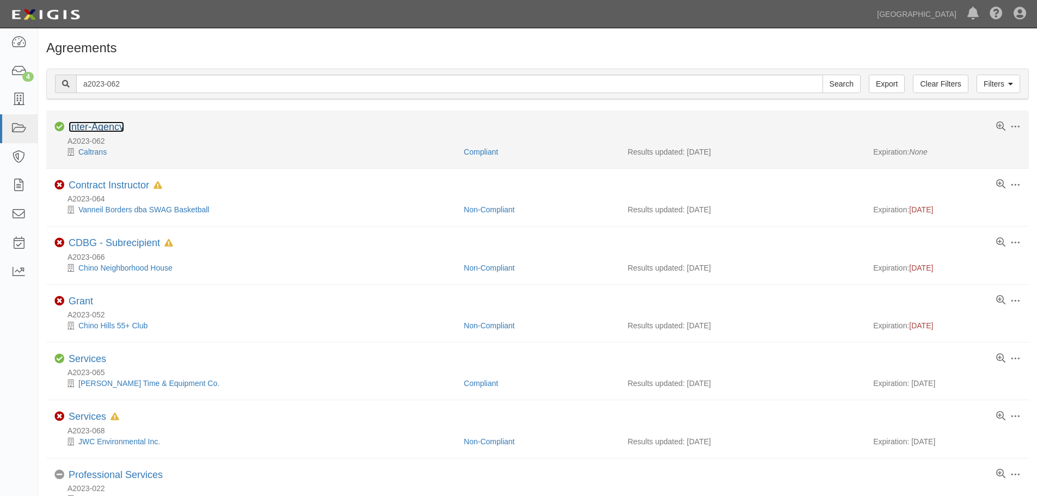
click at [113, 131] on link "Inter-Agency" at bounding box center [97, 126] width 56 height 11
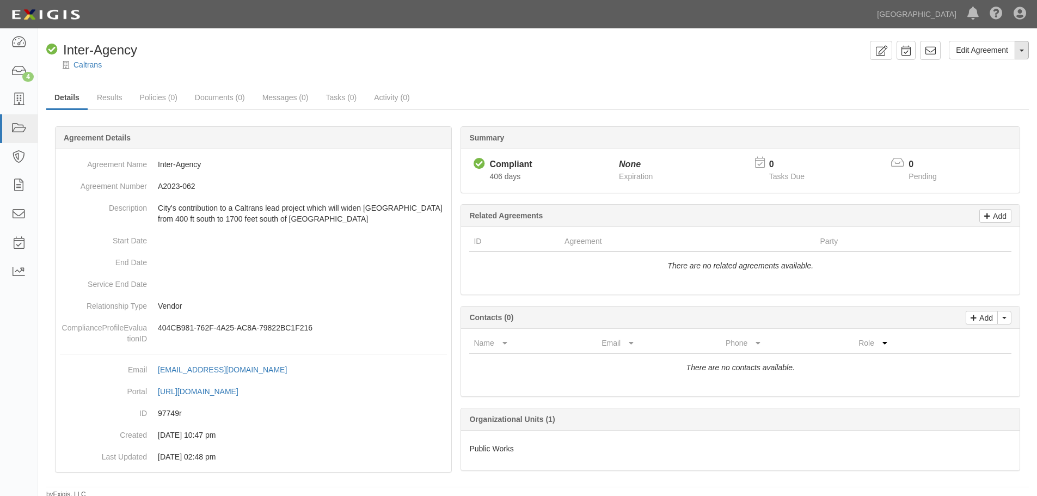
click at [1029, 54] on button "Toggle Agreement Dropdown" at bounding box center [1022, 50] width 14 height 19
click at [987, 83] on link "Archive Agreement" at bounding box center [986, 85] width 86 height 14
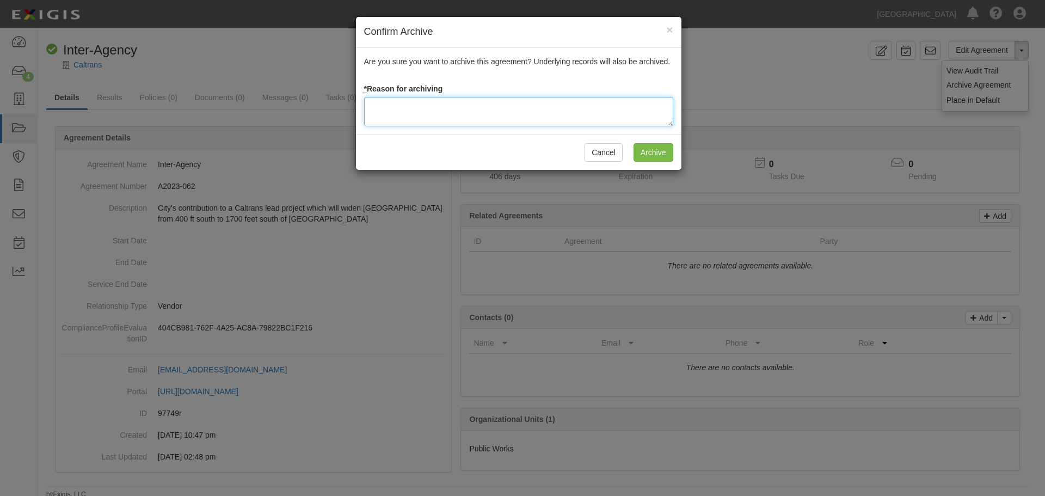
click at [418, 114] on textarea at bounding box center [518, 111] width 309 height 29
paste textarea "Agreement terminated [DATE] - JC"
type textarea "Agreement terminated [DATE] - JC"
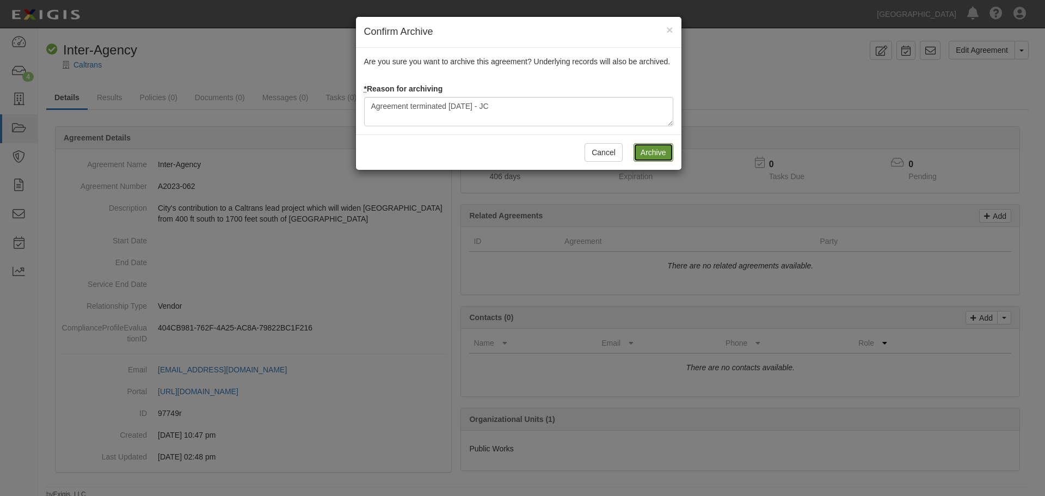
click at [634, 150] on input "Archive" at bounding box center [654, 152] width 40 height 19
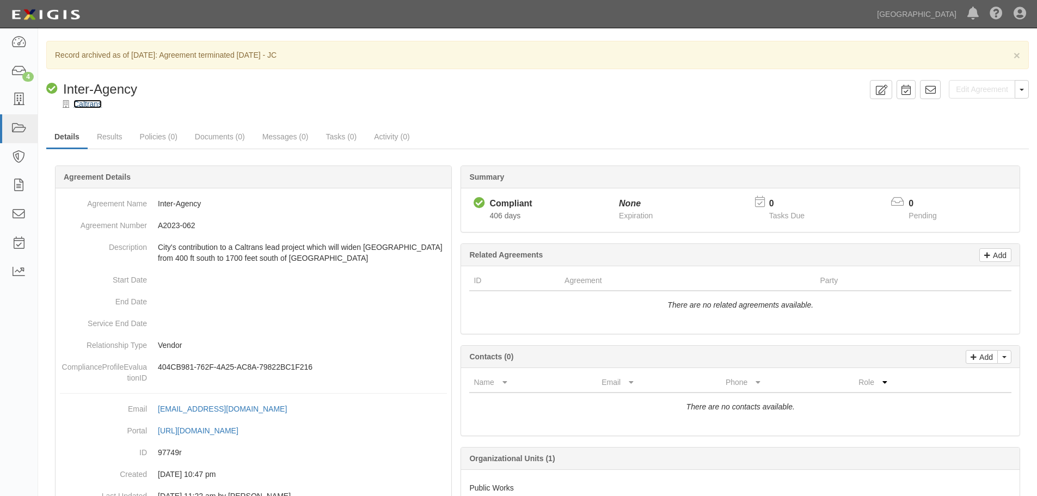
click at [92, 103] on link "Caltrans" at bounding box center [88, 104] width 28 height 9
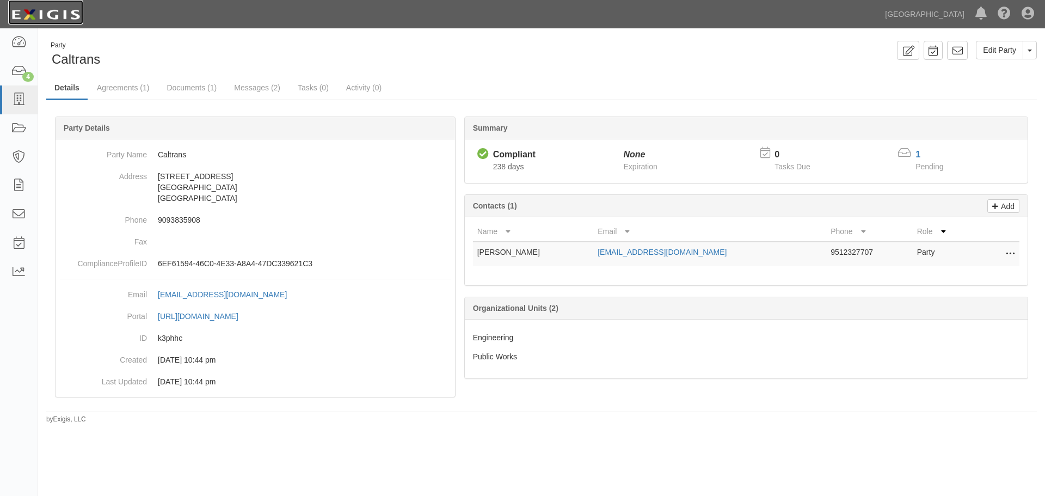
click at [62, 14] on img at bounding box center [45, 15] width 75 height 20
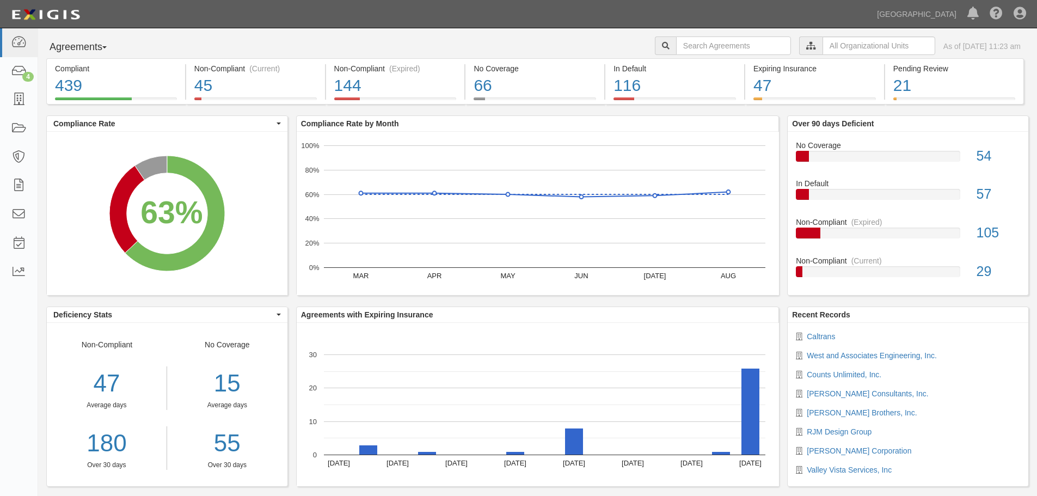
click at [703, 31] on div "Agreements Parties Agreements Coverages City Clerk City Manager Comm. Developme…" at bounding box center [537, 270] width 999 height 485
click at [689, 49] on input "text" at bounding box center [733, 45] width 115 height 19
type input "a2023-138"
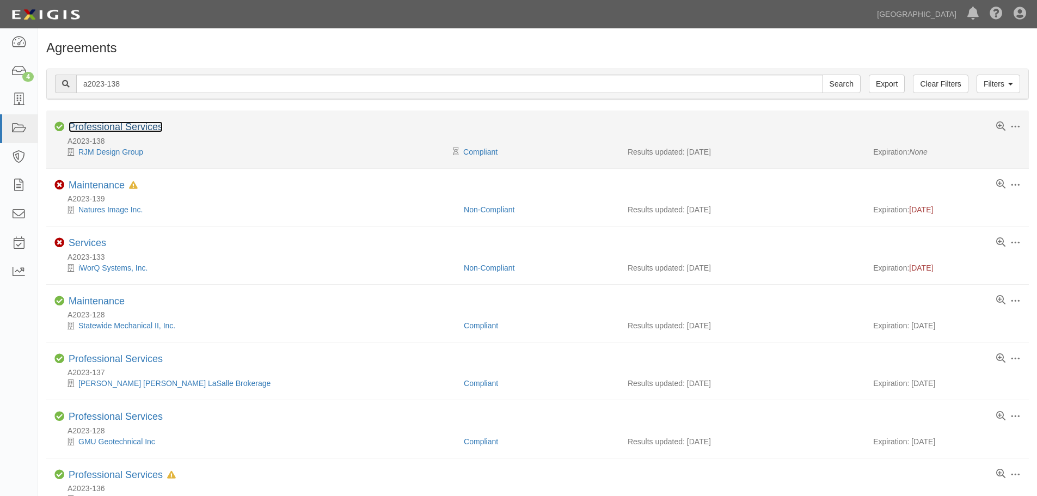
click at [146, 130] on link "Professional Services" at bounding box center [116, 126] width 94 height 11
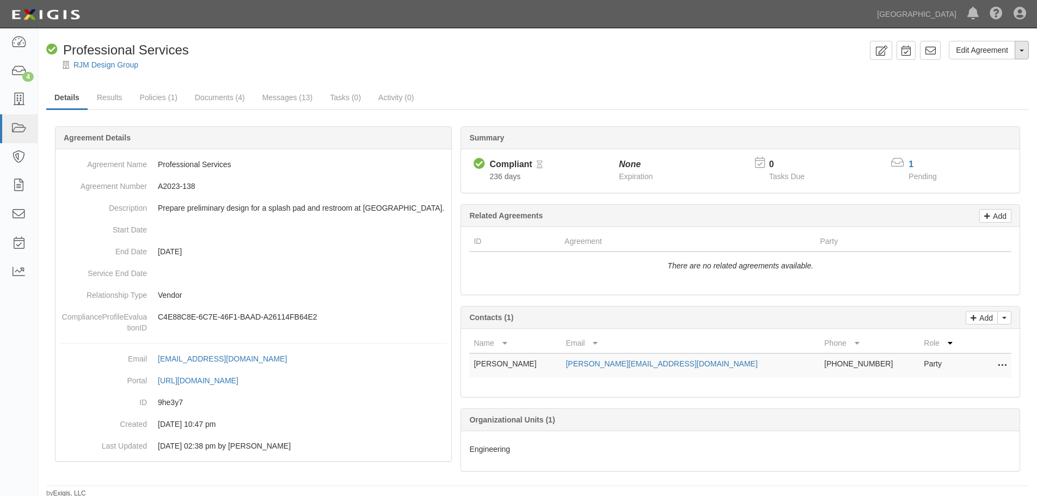
click at [1024, 50] on button "Toggle Agreement Dropdown" at bounding box center [1022, 50] width 14 height 19
click at [982, 87] on link "Archive Agreement" at bounding box center [986, 85] width 86 height 14
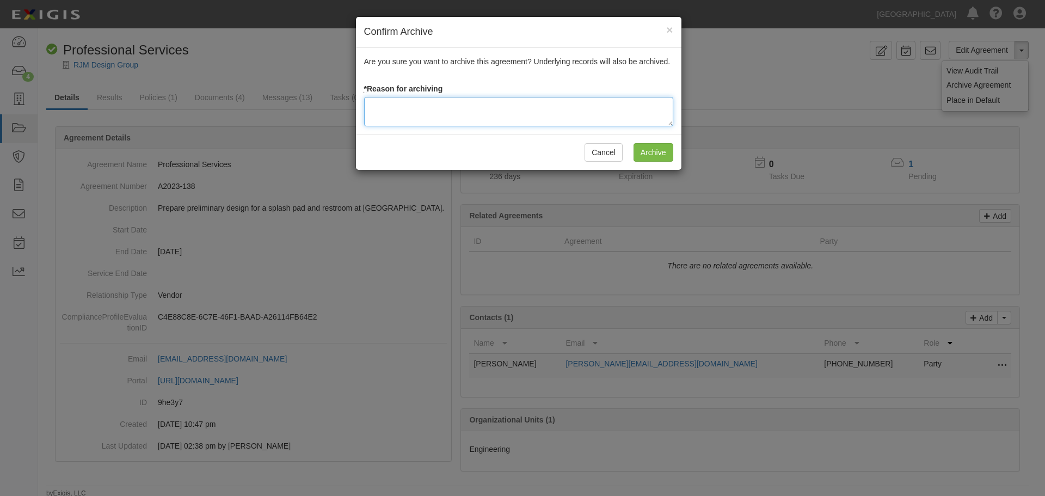
click at [531, 124] on textarea at bounding box center [518, 111] width 309 height 29
paste textarea "Agreement terminated [DATE] - JC"
type textarea "Agreement terminated [DATE] - JC"
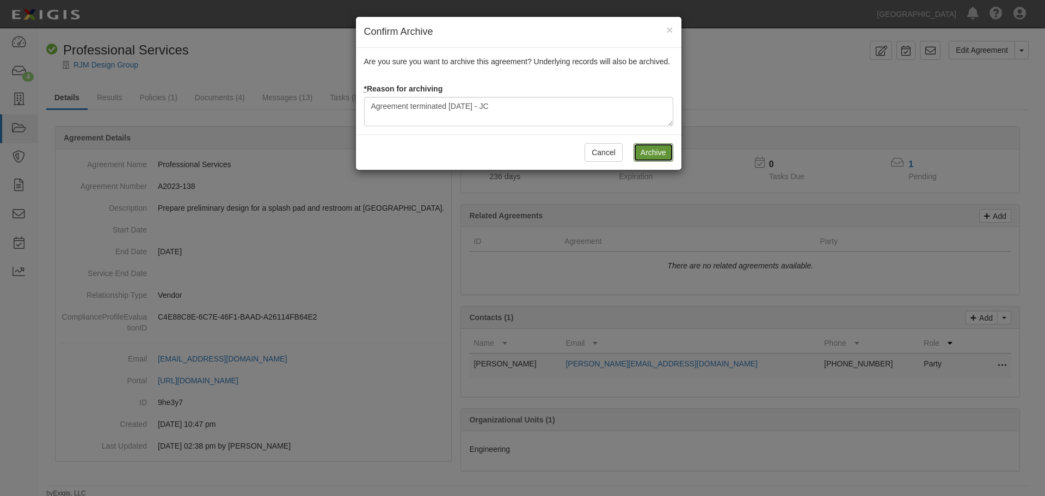
click at [670, 155] on input "Archive" at bounding box center [654, 152] width 40 height 19
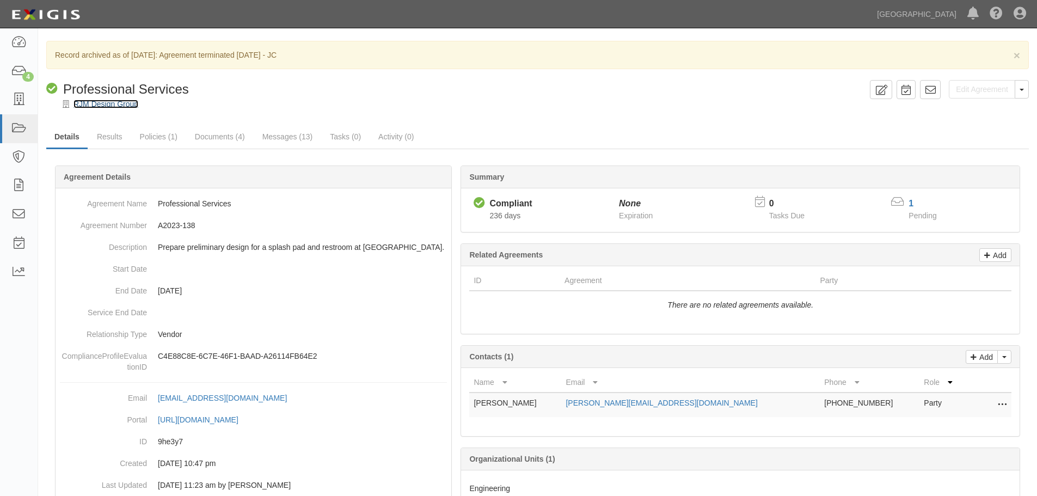
click at [115, 106] on link "RJM Design Group" at bounding box center [106, 104] width 65 height 9
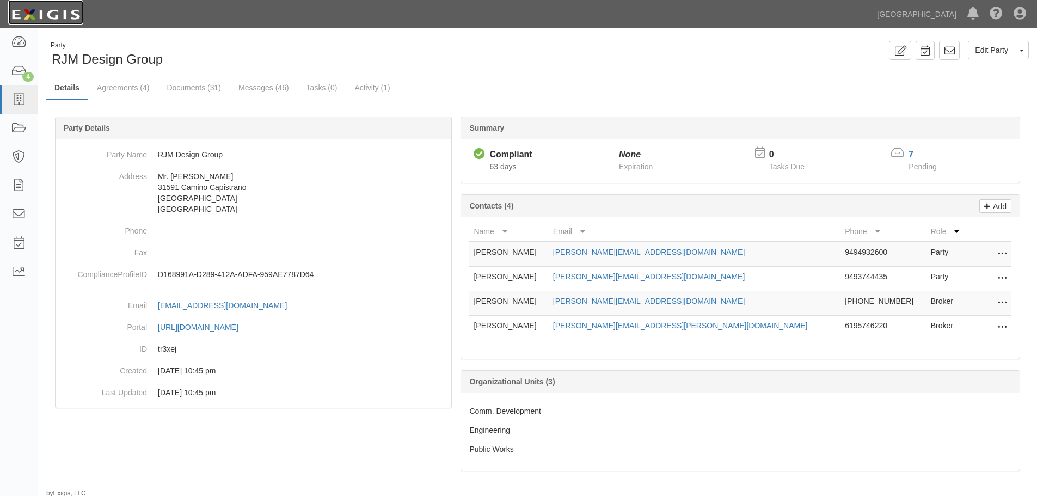
click at [65, 21] on img at bounding box center [45, 15] width 75 height 20
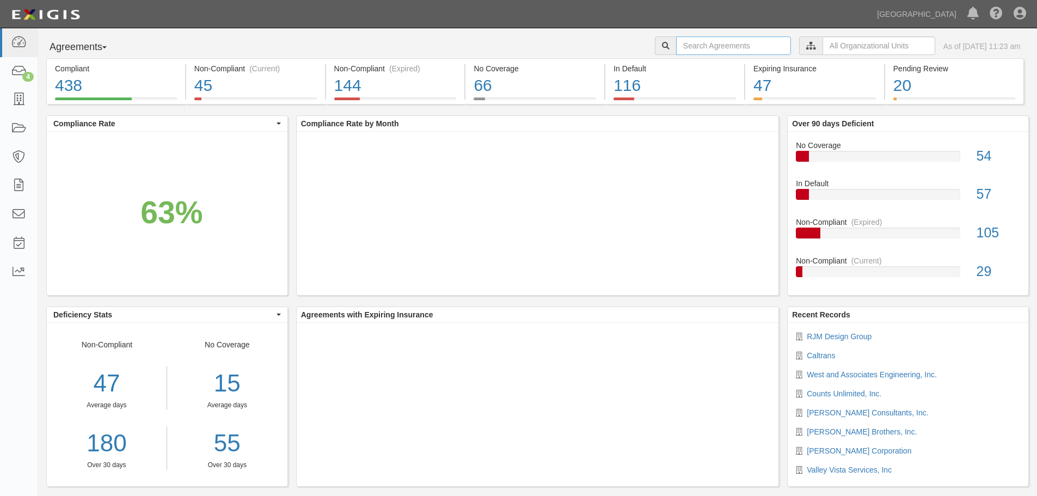
click at [683, 41] on input "text" at bounding box center [733, 45] width 115 height 19
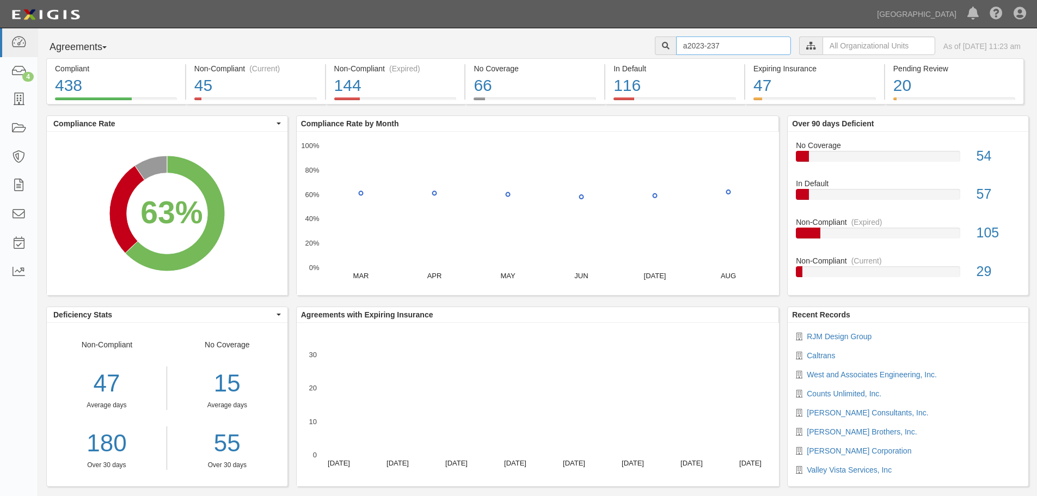
type input "a2023-237"
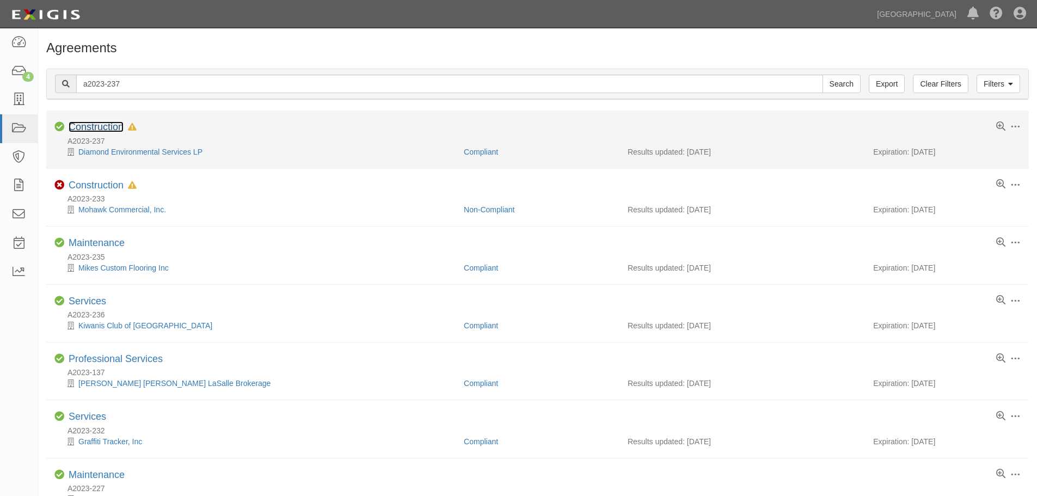
click at [111, 127] on link "Construction" at bounding box center [96, 126] width 55 height 11
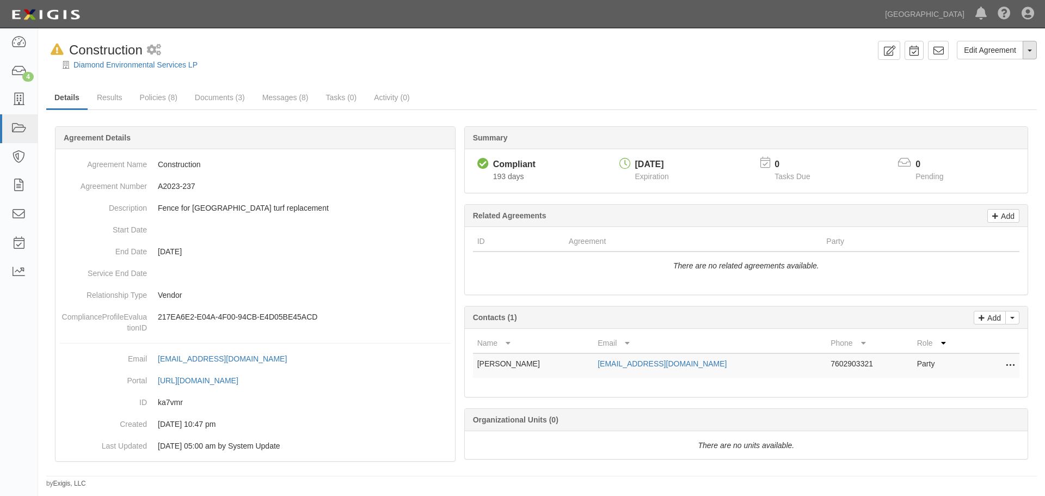
click at [1029, 54] on button "Toggle Agreement Dropdown" at bounding box center [1030, 50] width 14 height 19
click at [989, 86] on link "Archive Agreement" at bounding box center [993, 85] width 88 height 14
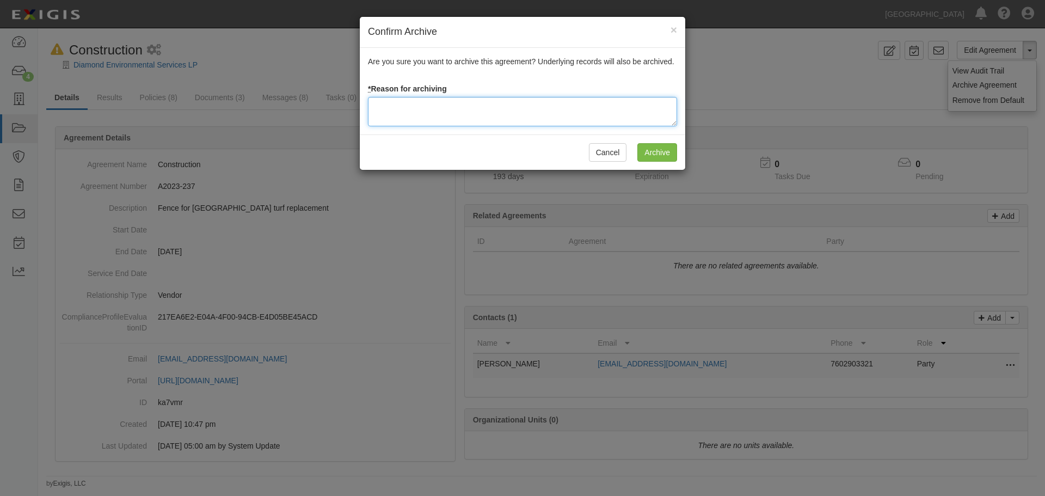
click at [414, 122] on textarea at bounding box center [522, 111] width 309 height 29
paste textarea "Agreement terminated [DATE] - JC"
type textarea "Agreement terminated [DATE] - JC"
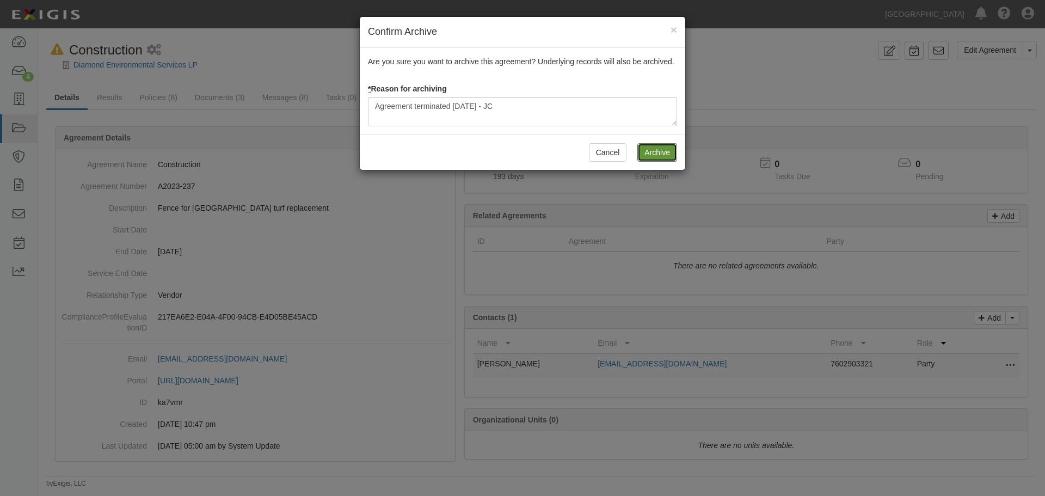
click at [673, 150] on input "Archive" at bounding box center [658, 152] width 40 height 19
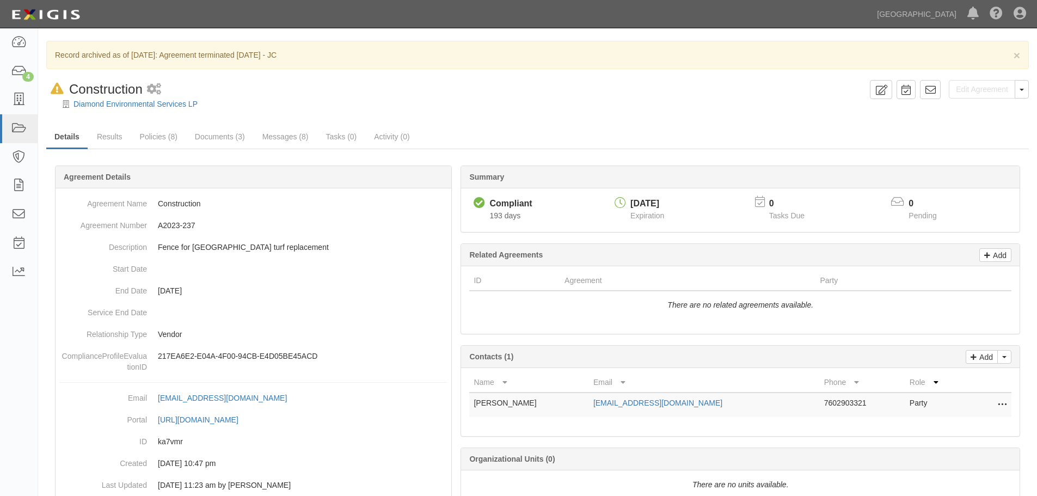
click at [119, 99] on div "Diamond Environmental Services LP" at bounding box center [545, 104] width 983 height 11
click at [118, 102] on link "Diamond Environmental Services LP" at bounding box center [136, 104] width 124 height 9
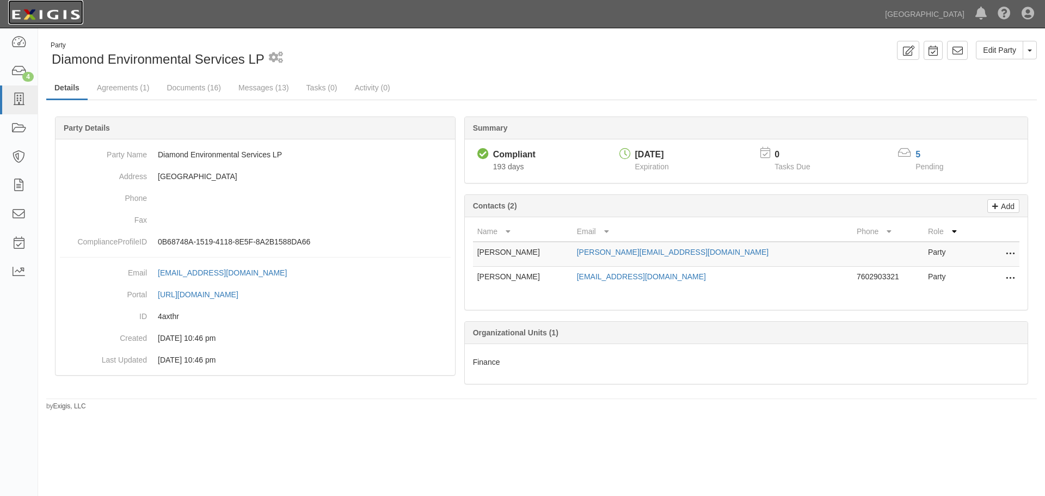
click at [21, 9] on img at bounding box center [45, 15] width 75 height 20
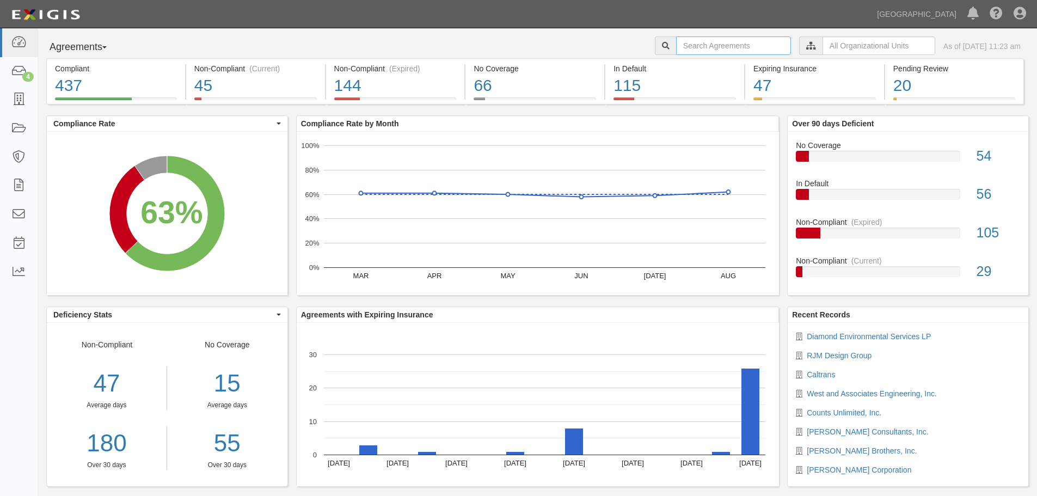
click at [718, 44] on input "text" at bounding box center [733, 45] width 115 height 19
type input "a2019-196"
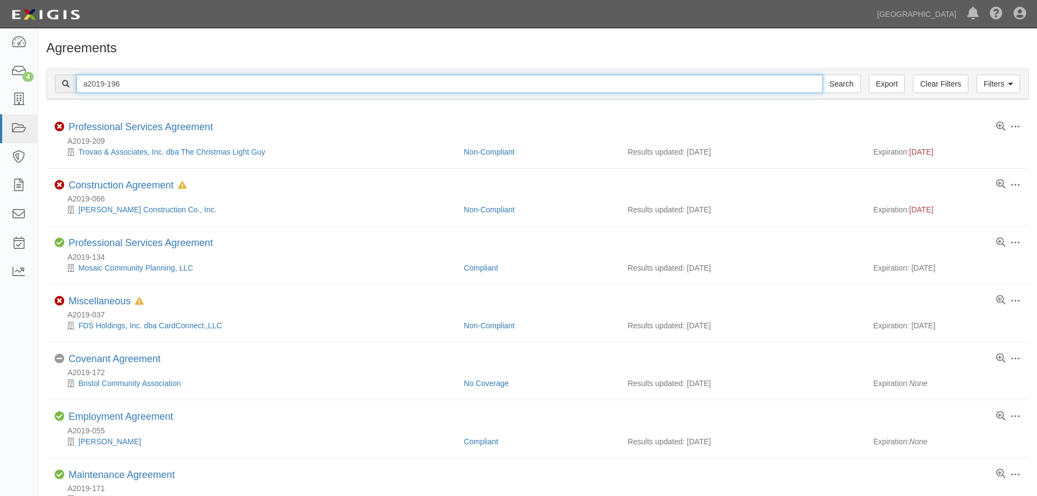
drag, startPoint x: 130, startPoint y: 84, endPoint x: 47, endPoint y: 86, distance: 82.8
click at [47, 86] on div "Filters Clear Filters Export a2019-196 Search Filters" at bounding box center [538, 84] width 982 height 30
type input "counts unlimited"
click at [823, 75] on input "Search" at bounding box center [842, 84] width 38 height 19
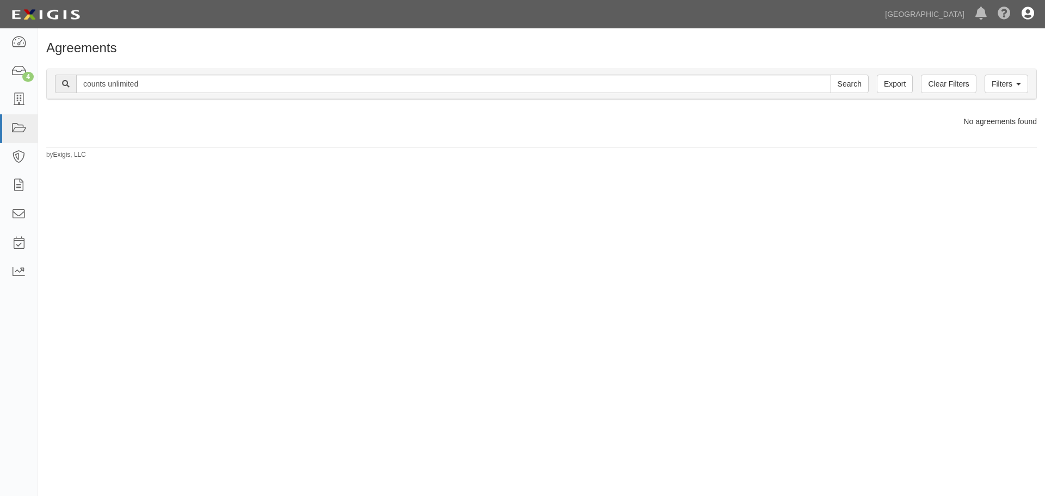
click at [1020, 18] on link at bounding box center [1028, 14] width 23 height 28
click at [970, 64] on link "Sign Out" at bounding box center [996, 64] width 86 height 22
